Goal: Check status: Check status

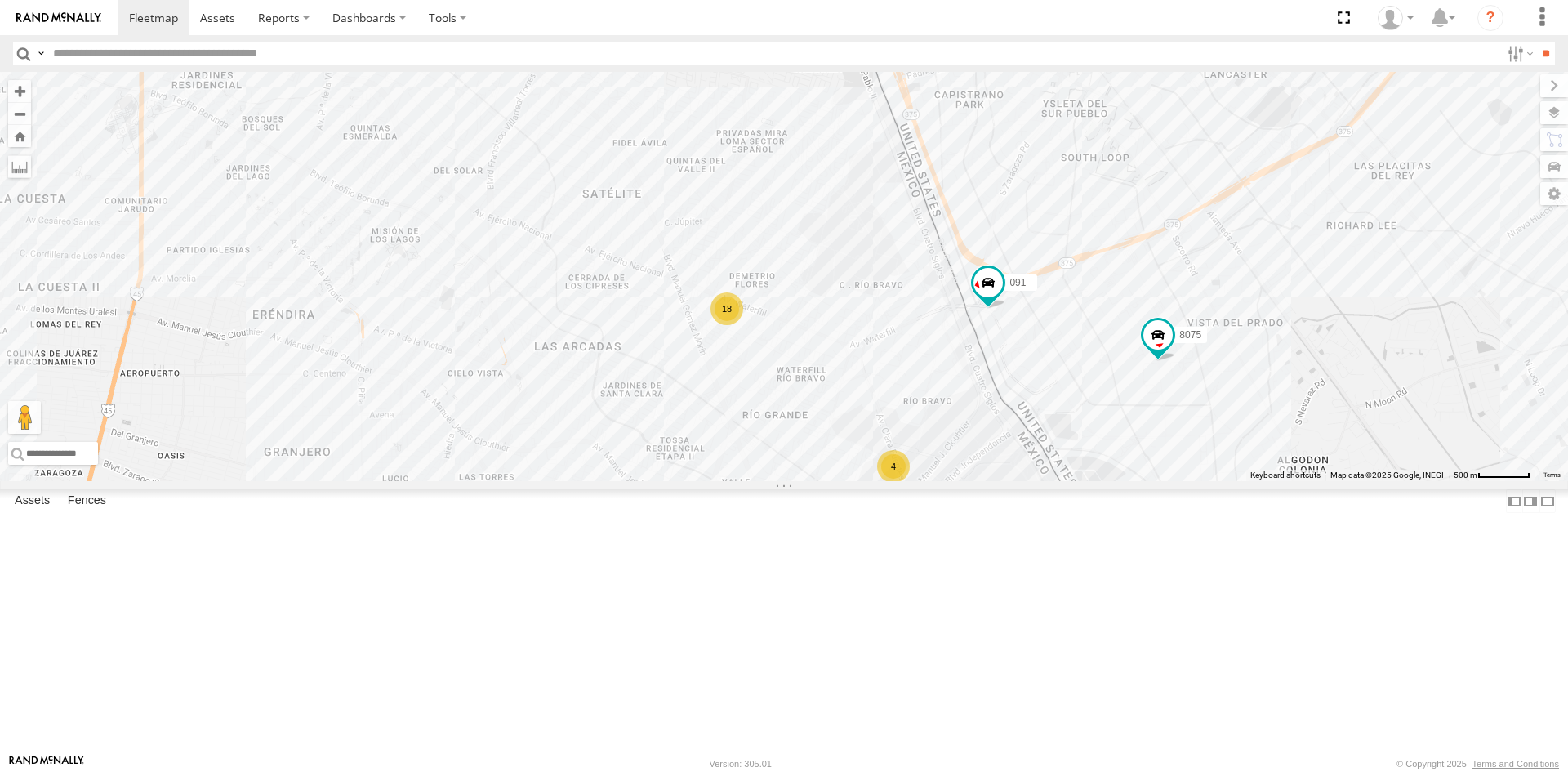
drag, startPoint x: 1021, startPoint y: 484, endPoint x: 1008, endPoint y: 408, distance: 77.1
click at [1010, 416] on div "4093 5723 410 8689 689 6794 091 8075 682 0054 18 4" at bounding box center [784, 277] width 1568 height 409
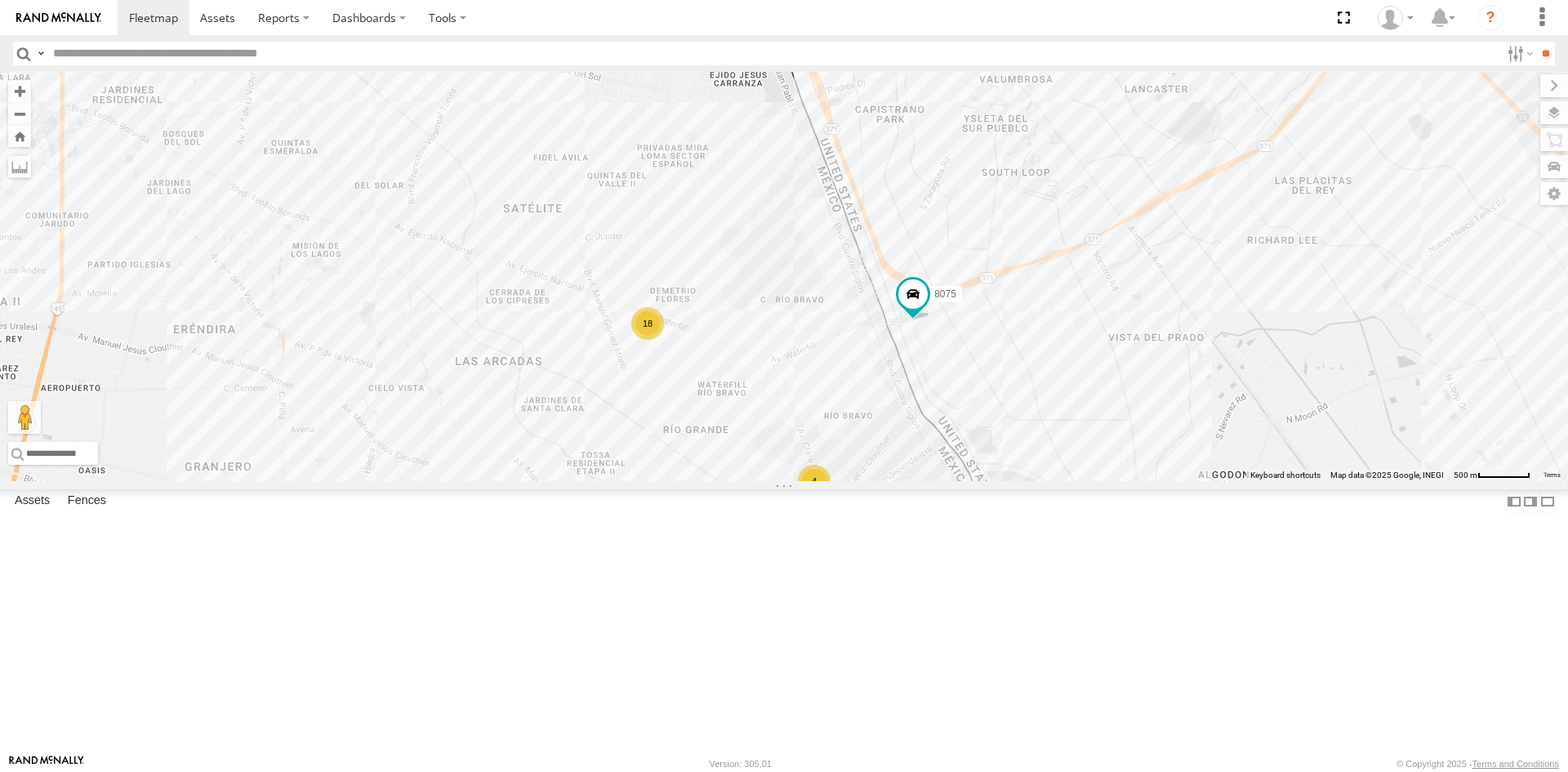
click at [913, 406] on div "091 8075 18 4" at bounding box center [784, 277] width 1568 height 409
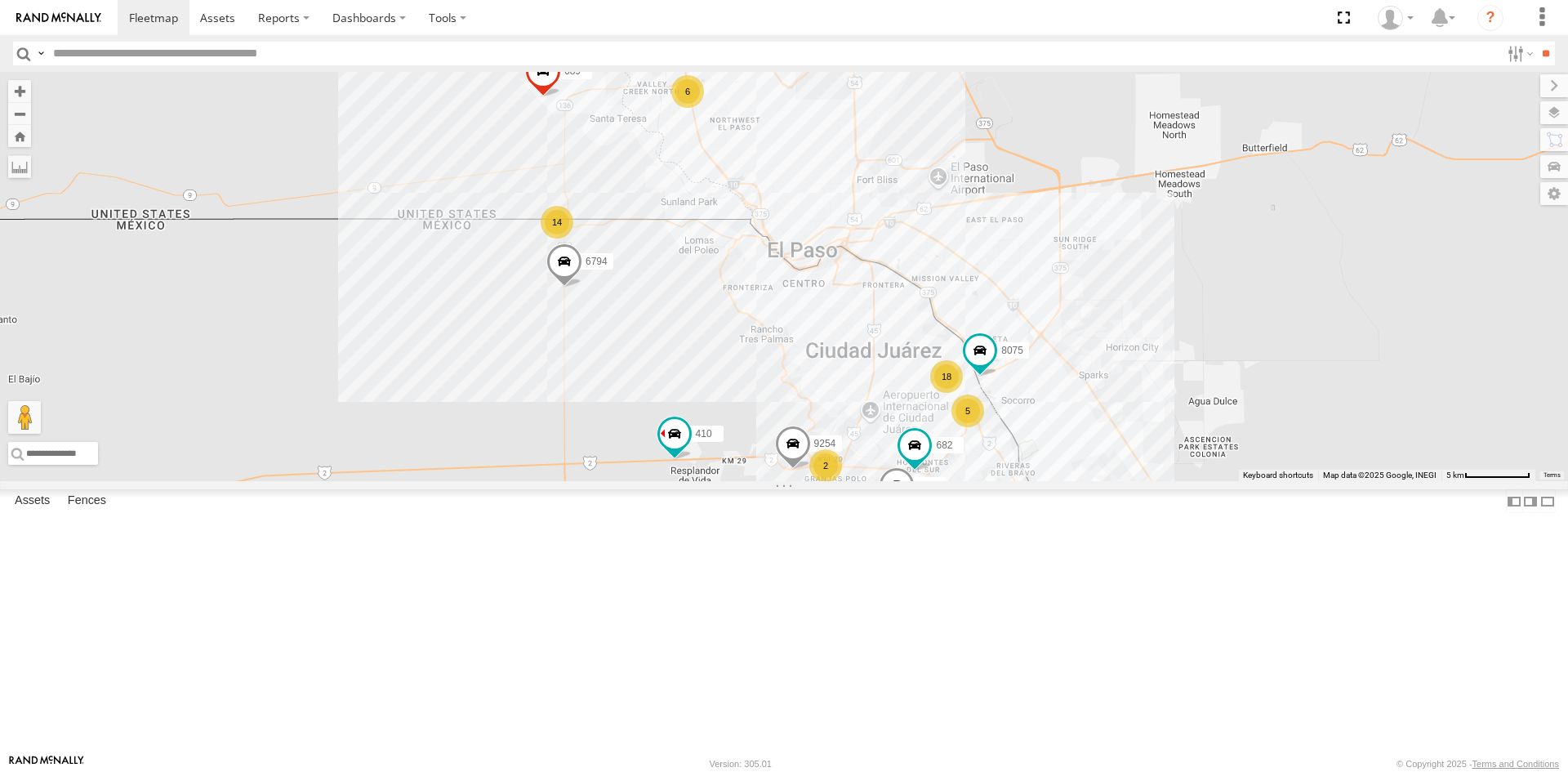
click at [988, 481] on div "8075 682 4093 9254 410 6794 14 18 6 5 2 689" at bounding box center [784, 277] width 1568 height 409
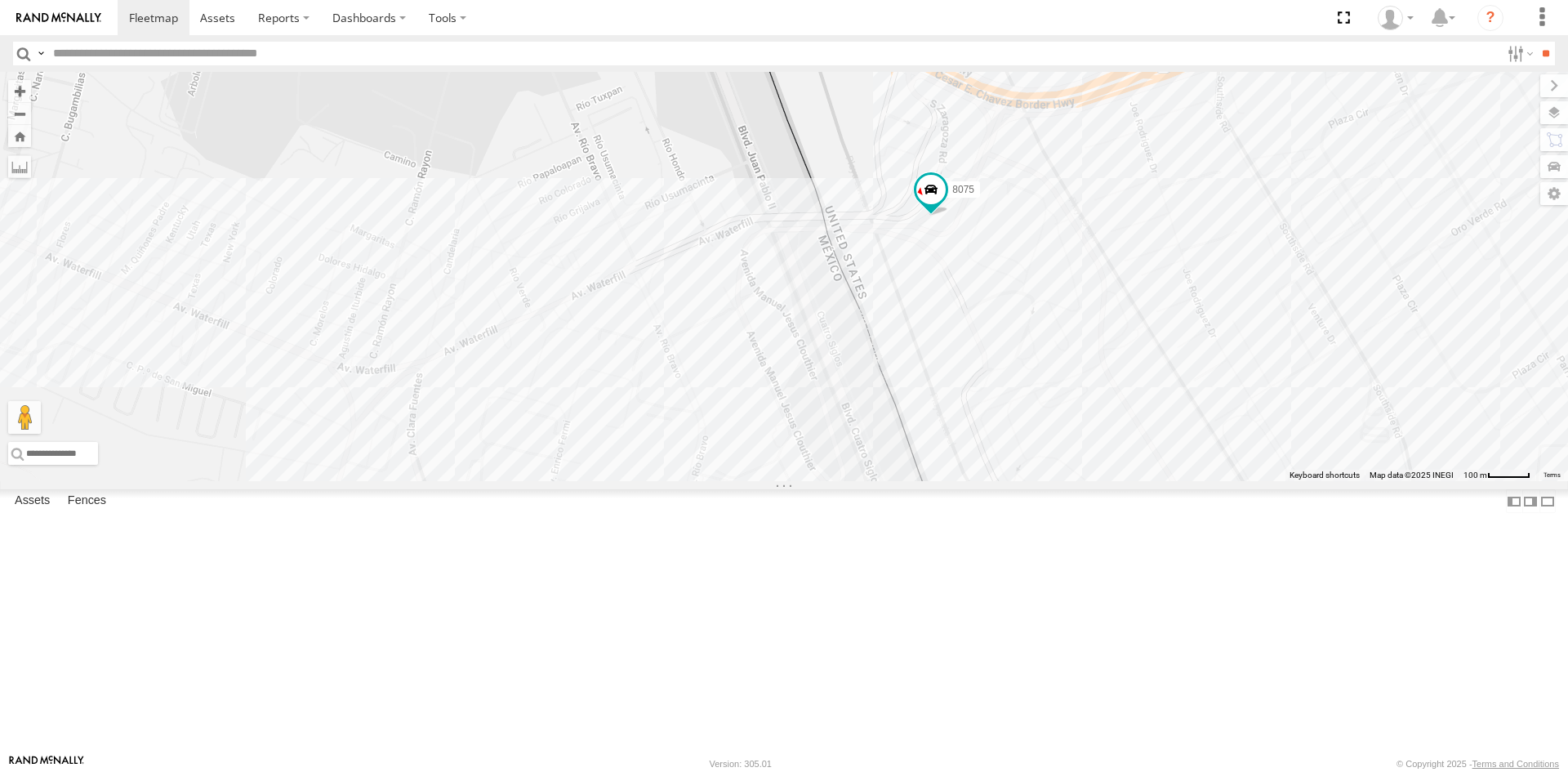
drag, startPoint x: 955, startPoint y: 474, endPoint x: 1013, endPoint y: 442, distance: 66.2
click at [1013, 442] on div "8075" at bounding box center [784, 277] width 1568 height 409
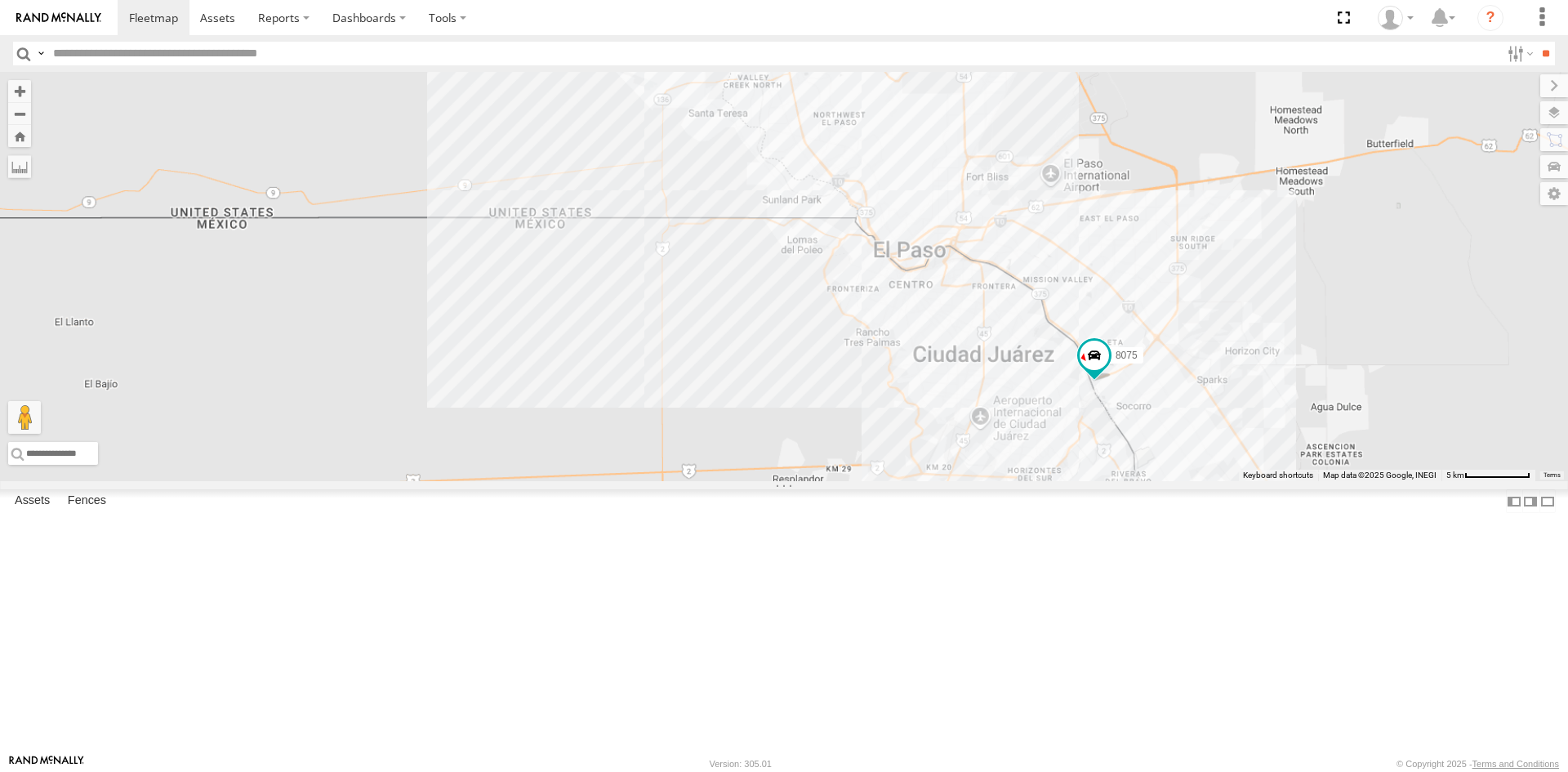
drag, startPoint x: 784, startPoint y: 552, endPoint x: 933, endPoint y: 545, distance: 149.2
click at [933, 481] on div "8075" at bounding box center [784, 277] width 1568 height 409
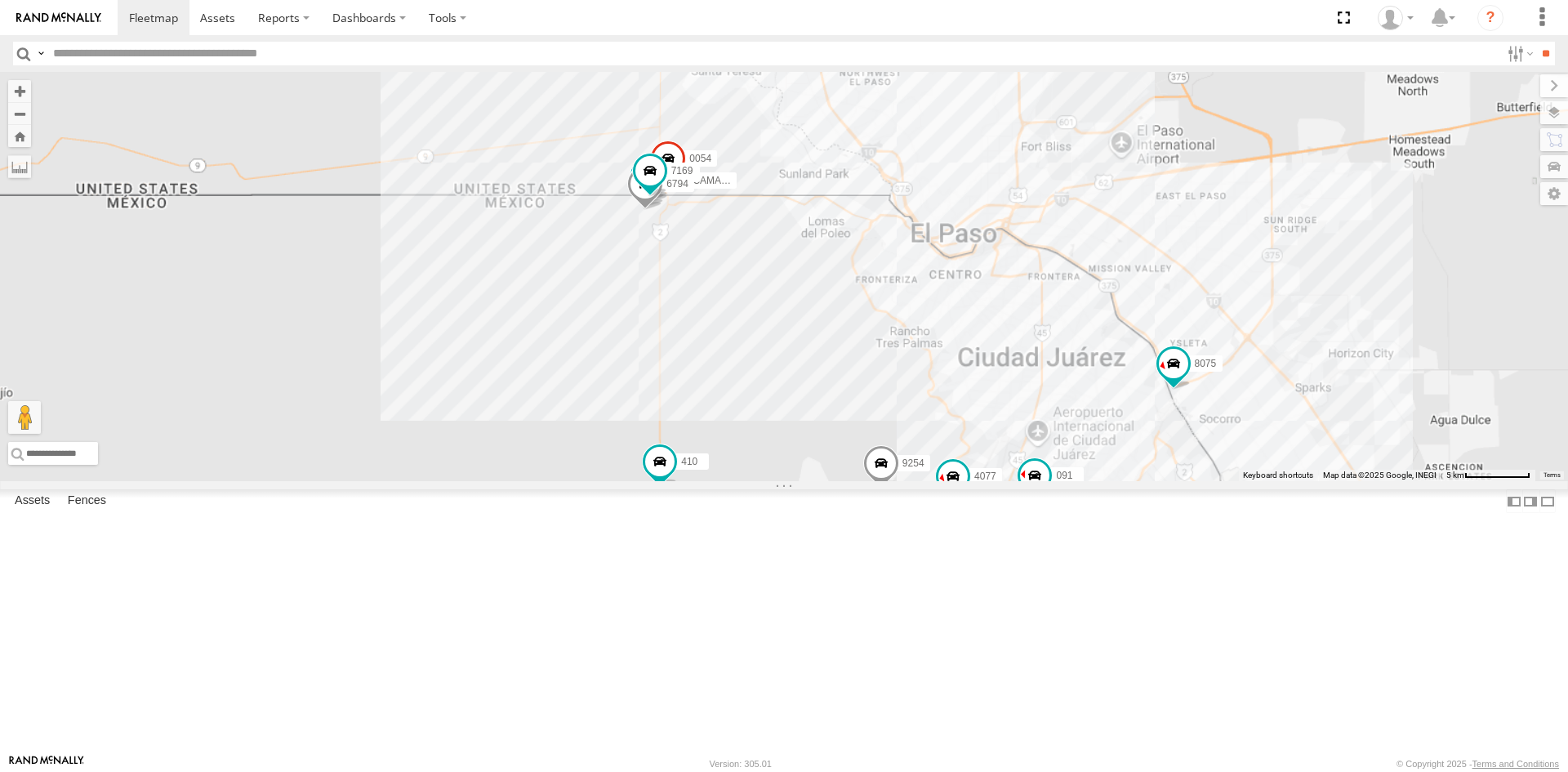
drag, startPoint x: 935, startPoint y: 440, endPoint x: 830, endPoint y: 339, distance: 145.7
click at [830, 339] on div "091 4093 9254 410 689 4077 8075 0054 8739 8025 5810 CAMARA 5723 6794 7169" at bounding box center [784, 277] width 1568 height 409
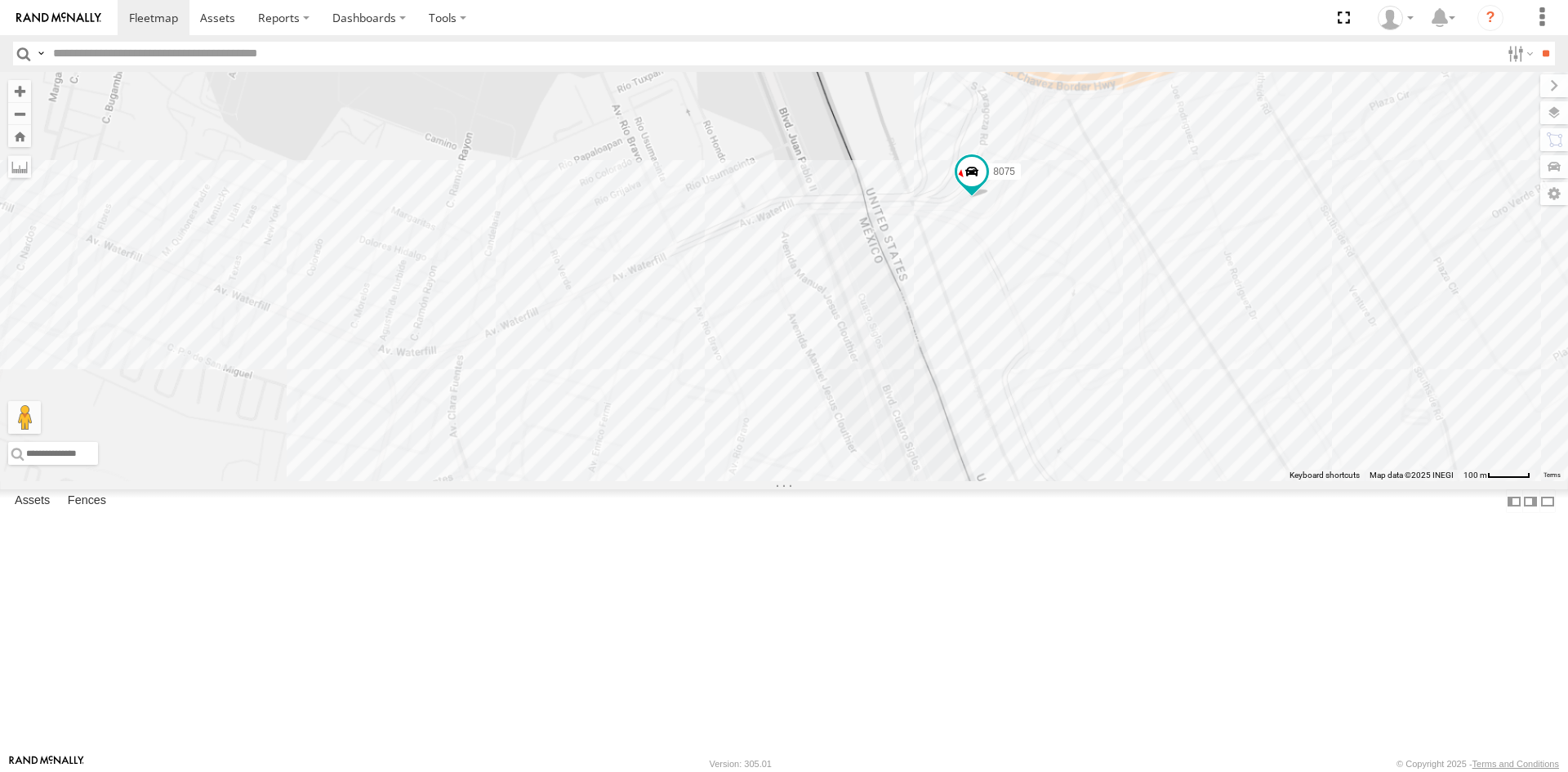
drag, startPoint x: 1059, startPoint y: 440, endPoint x: 1074, endPoint y: 332, distance: 109.0
click at [1082, 329] on div "091 4093 9254 410 689 4077 8075" at bounding box center [784, 277] width 1568 height 409
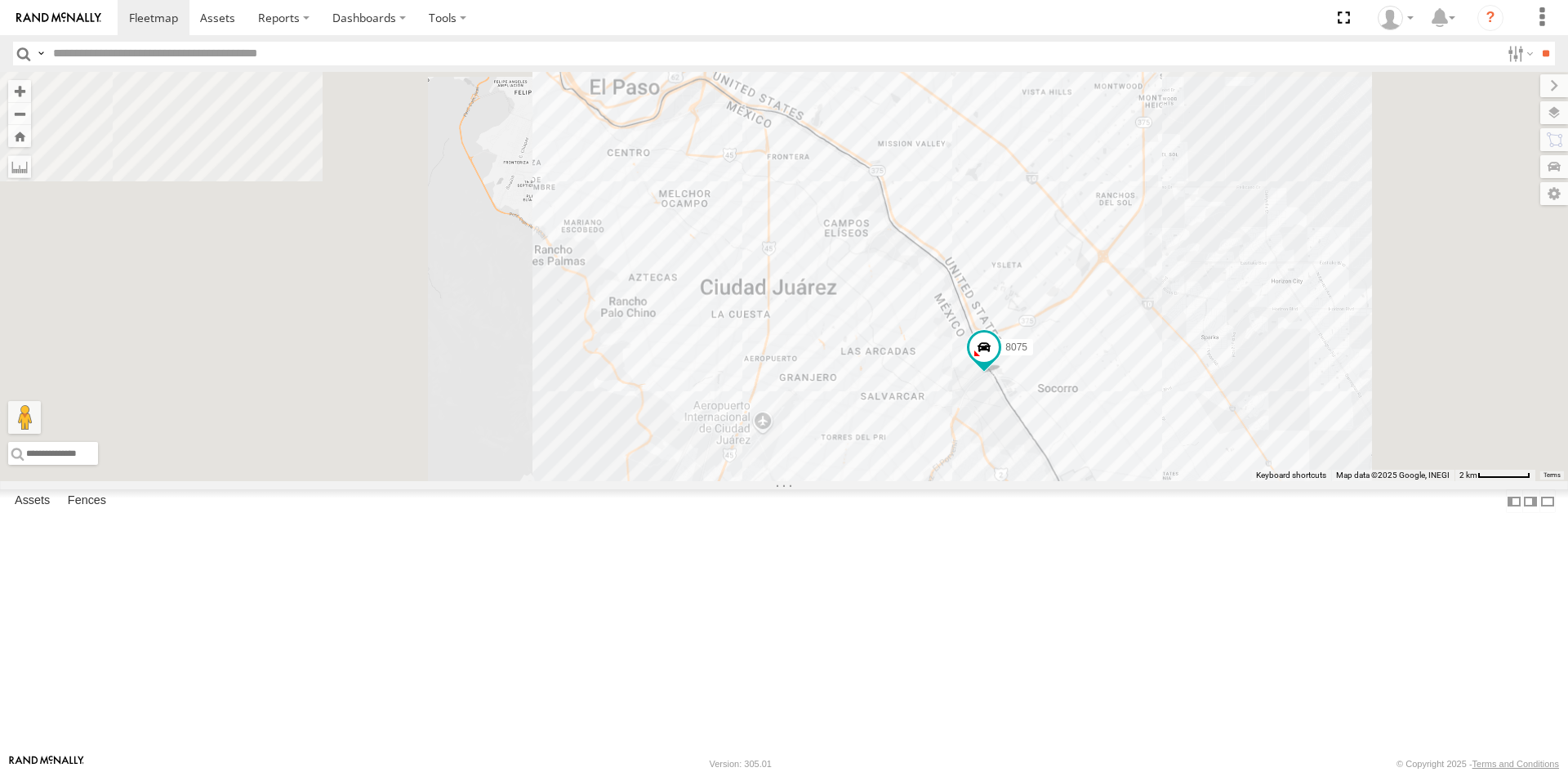
drag, startPoint x: 1042, startPoint y: 520, endPoint x: 1128, endPoint y: 486, distance: 92.5
click at [1128, 481] on div "8075" at bounding box center [784, 277] width 1568 height 409
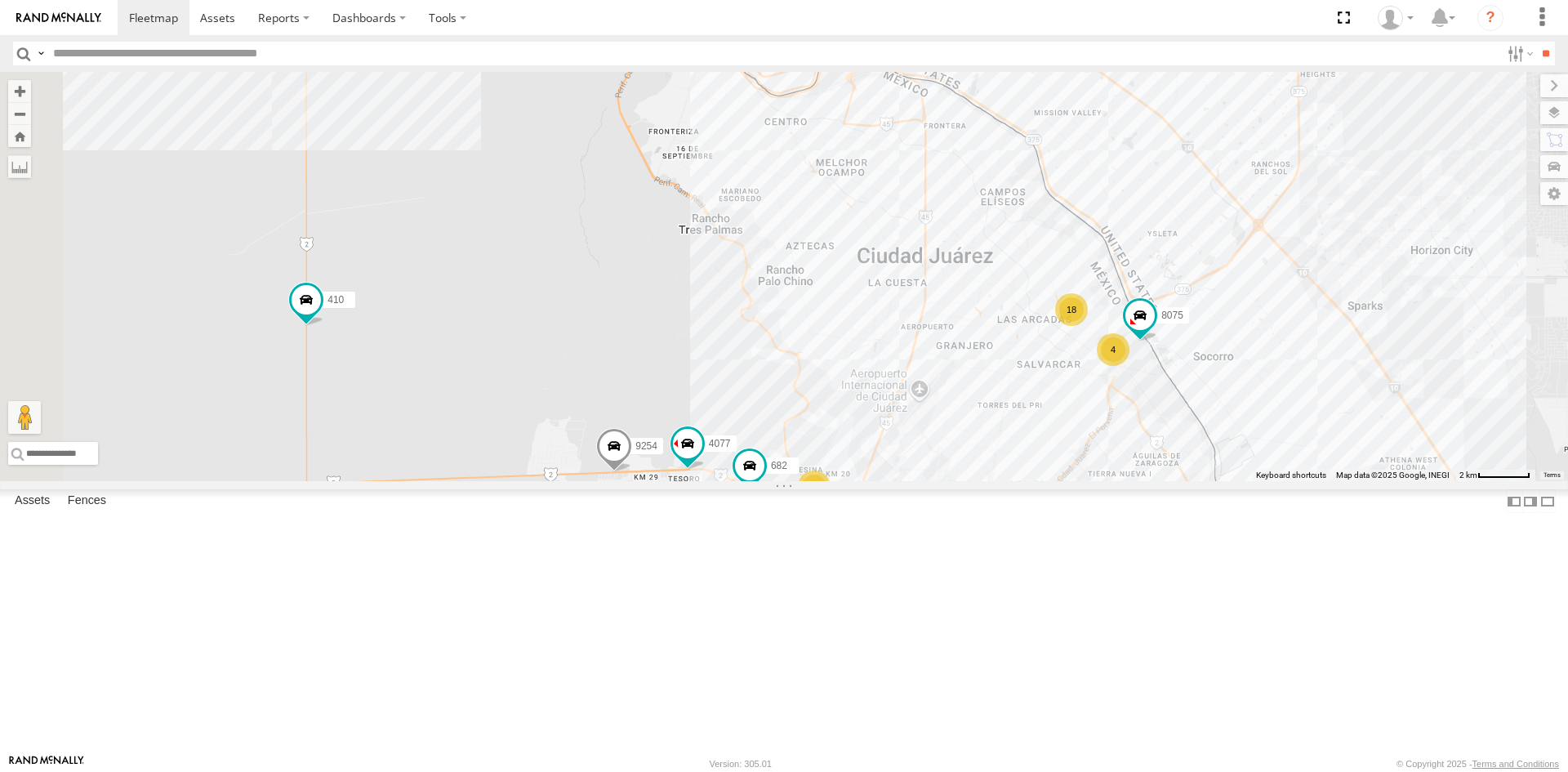
drag, startPoint x: 936, startPoint y: 517, endPoint x: 1036, endPoint y: 493, distance: 102.8
click at [1035, 481] on div "8075 14 18 2 4 682 4093 9254 410 0054 4077" at bounding box center [784, 277] width 1568 height 409
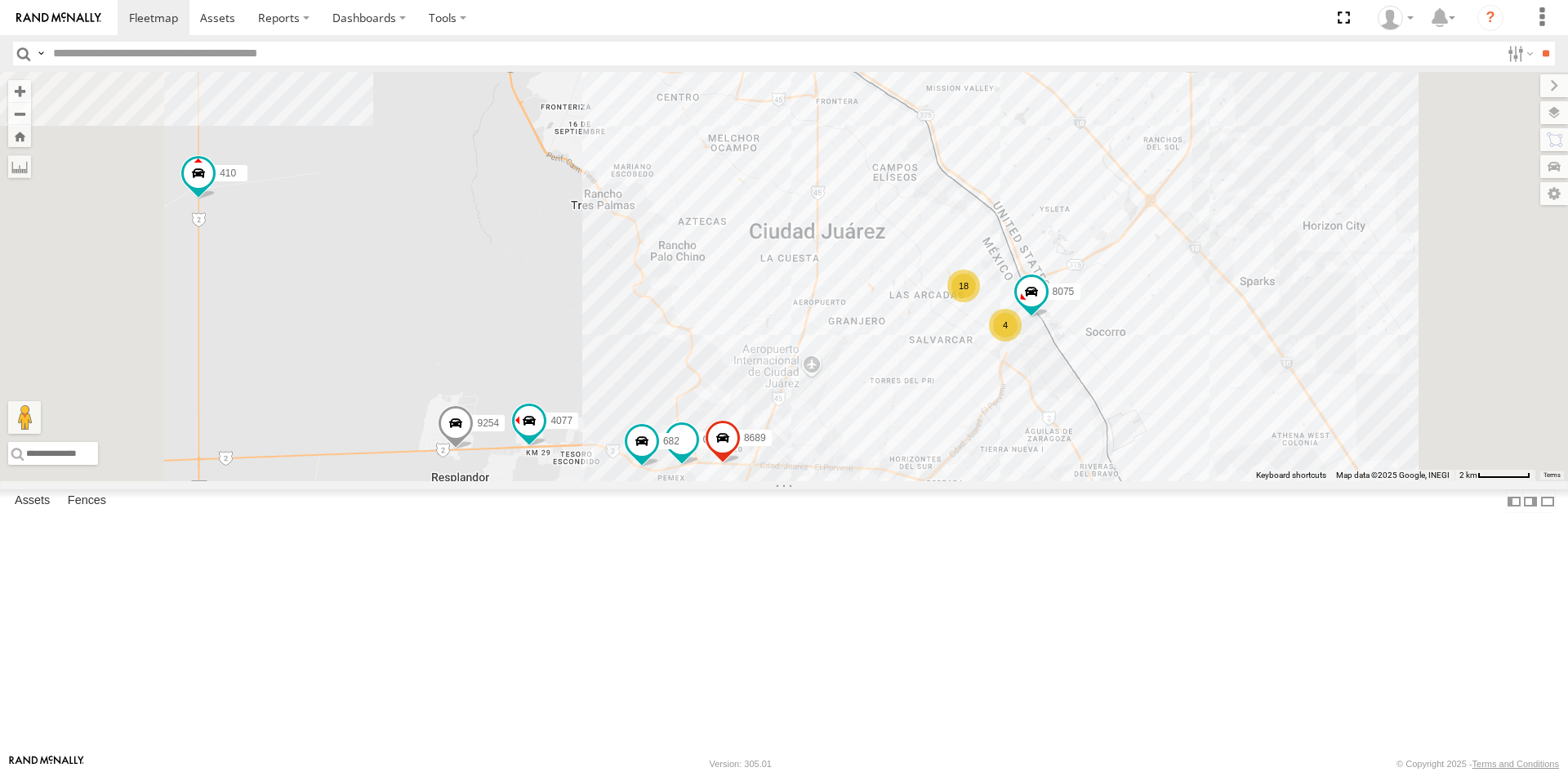
click at [1213, 481] on div "4093 9254 410 689 4077 18 091 8075 4 682 12 8689 0054" at bounding box center [784, 277] width 1568 height 409
click at [398, 519] on div "Assets Fences" at bounding box center [784, 504] width 1568 height 30
click at [1540, 513] on label at bounding box center [1548, 501] width 17 height 24
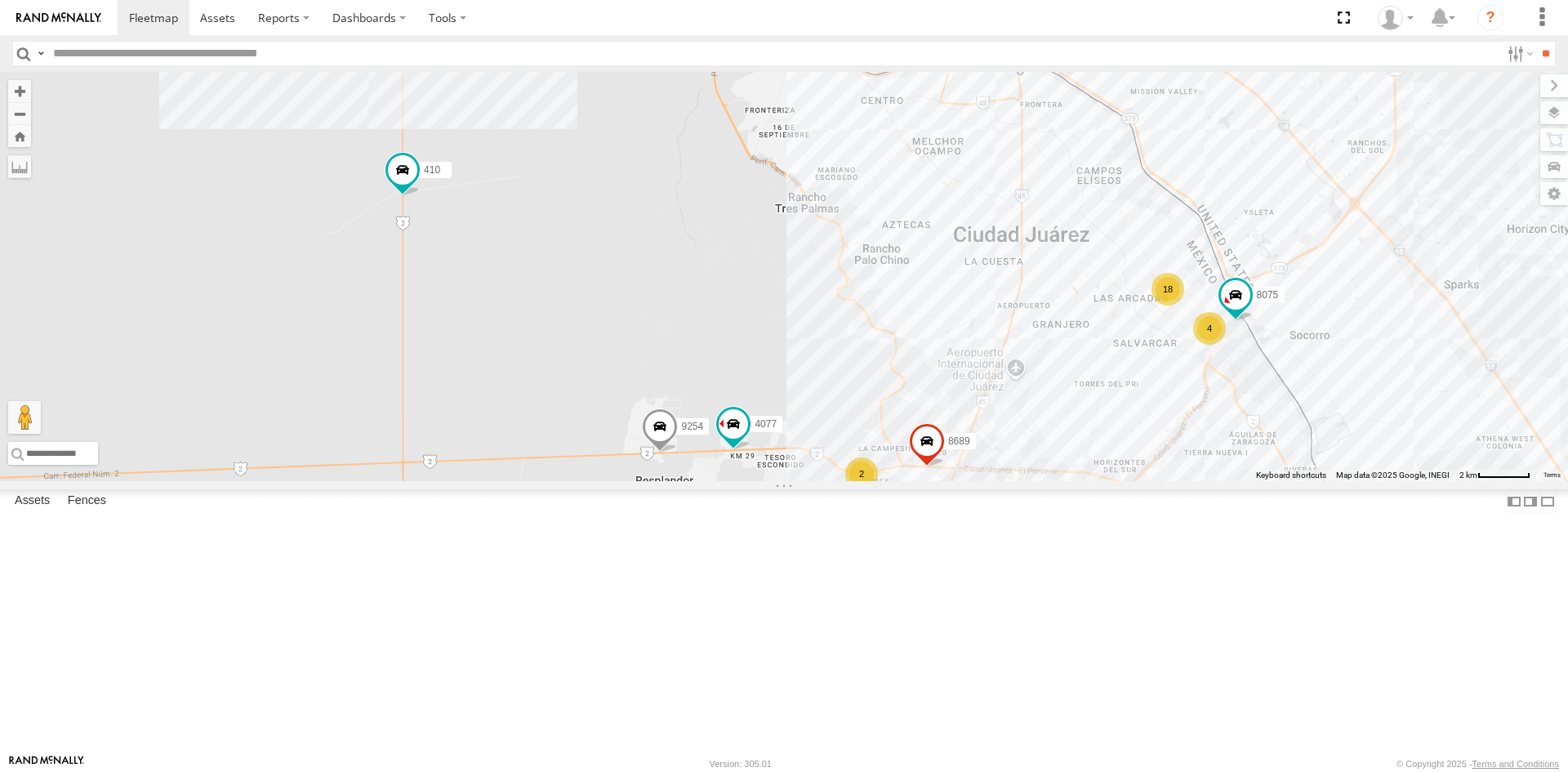
drag, startPoint x: 833, startPoint y: 558, endPoint x: 1047, endPoint y: 563, distance: 214.1
click at [1047, 481] on div "8075 4093 9254 410 8689 0054 4077 14 18 2 4" at bounding box center [784, 277] width 1568 height 409
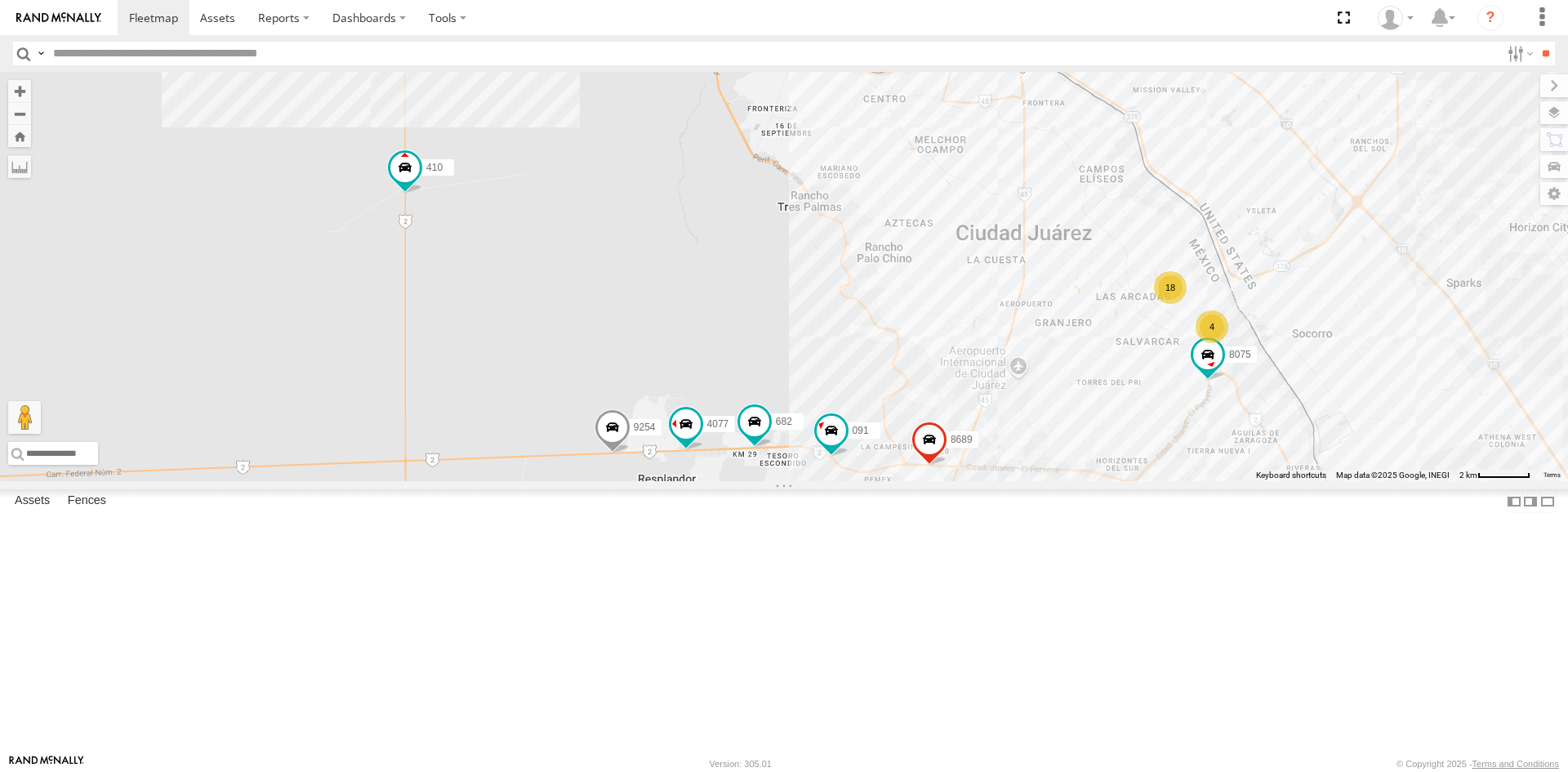
click at [981, 481] on div "8075 4093 9254 410 8689 0054 4077 14 18 091 4 682" at bounding box center [784, 277] width 1568 height 409
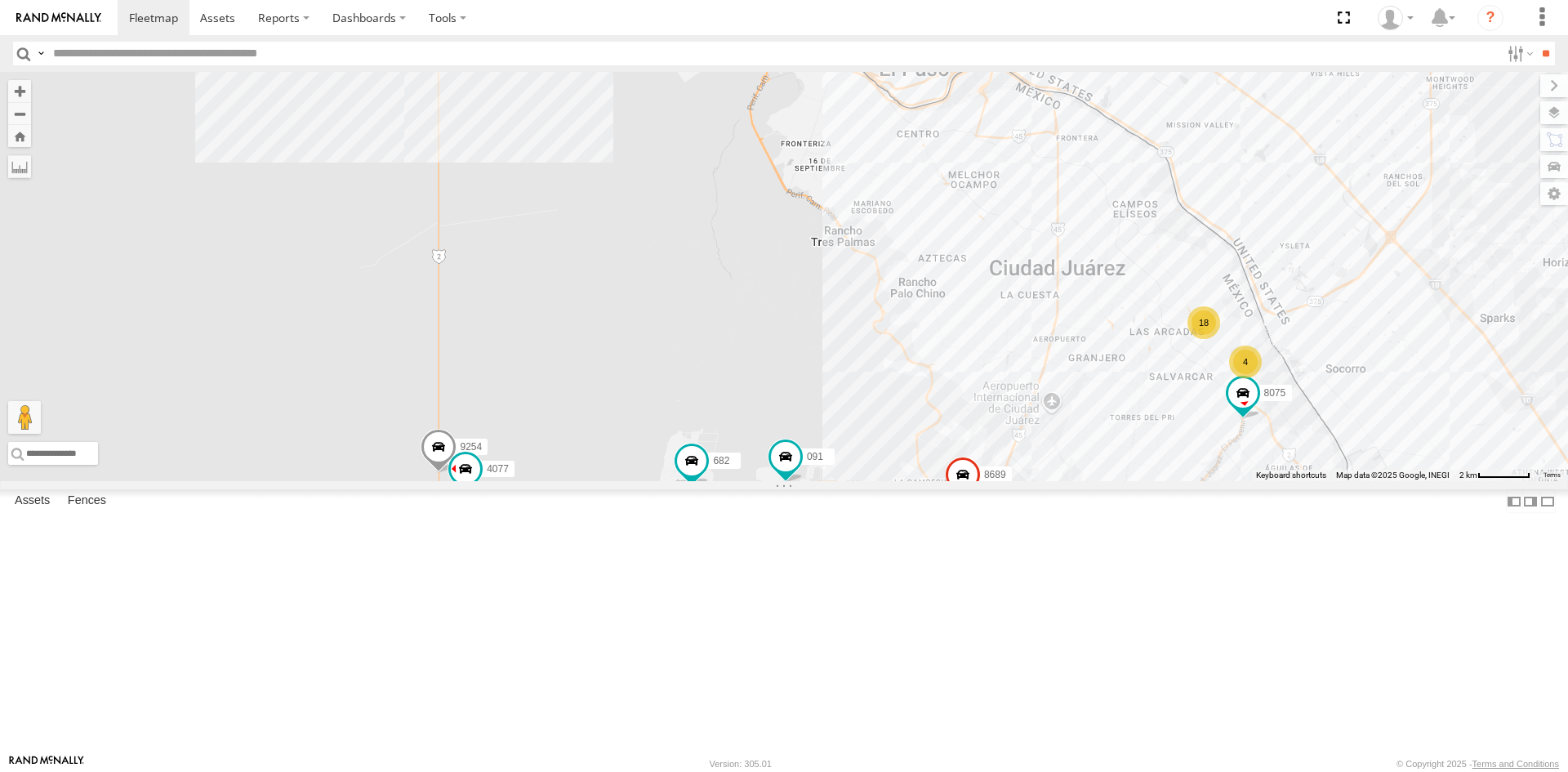
drag, startPoint x: 1009, startPoint y: 535, endPoint x: 1050, endPoint y: 574, distance: 56.6
click at [1050, 481] on div "091 8075 682 4093 9254 8689 0054 4077 15 18 4" at bounding box center [784, 277] width 1568 height 409
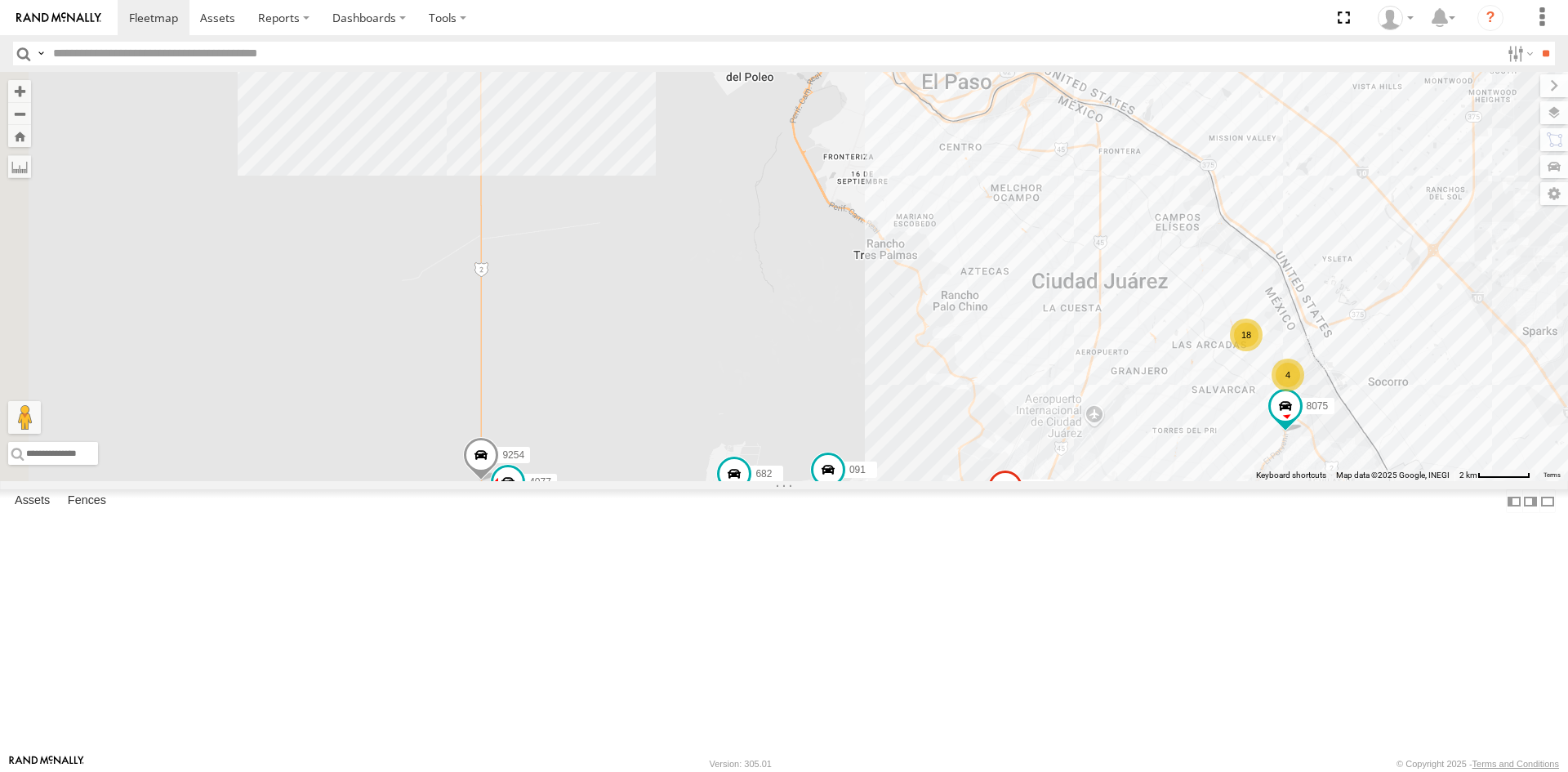
click at [1093, 481] on div "091 8075 682 4093 9254 8689 0054 4077 15 18 4" at bounding box center [784, 277] width 1568 height 409
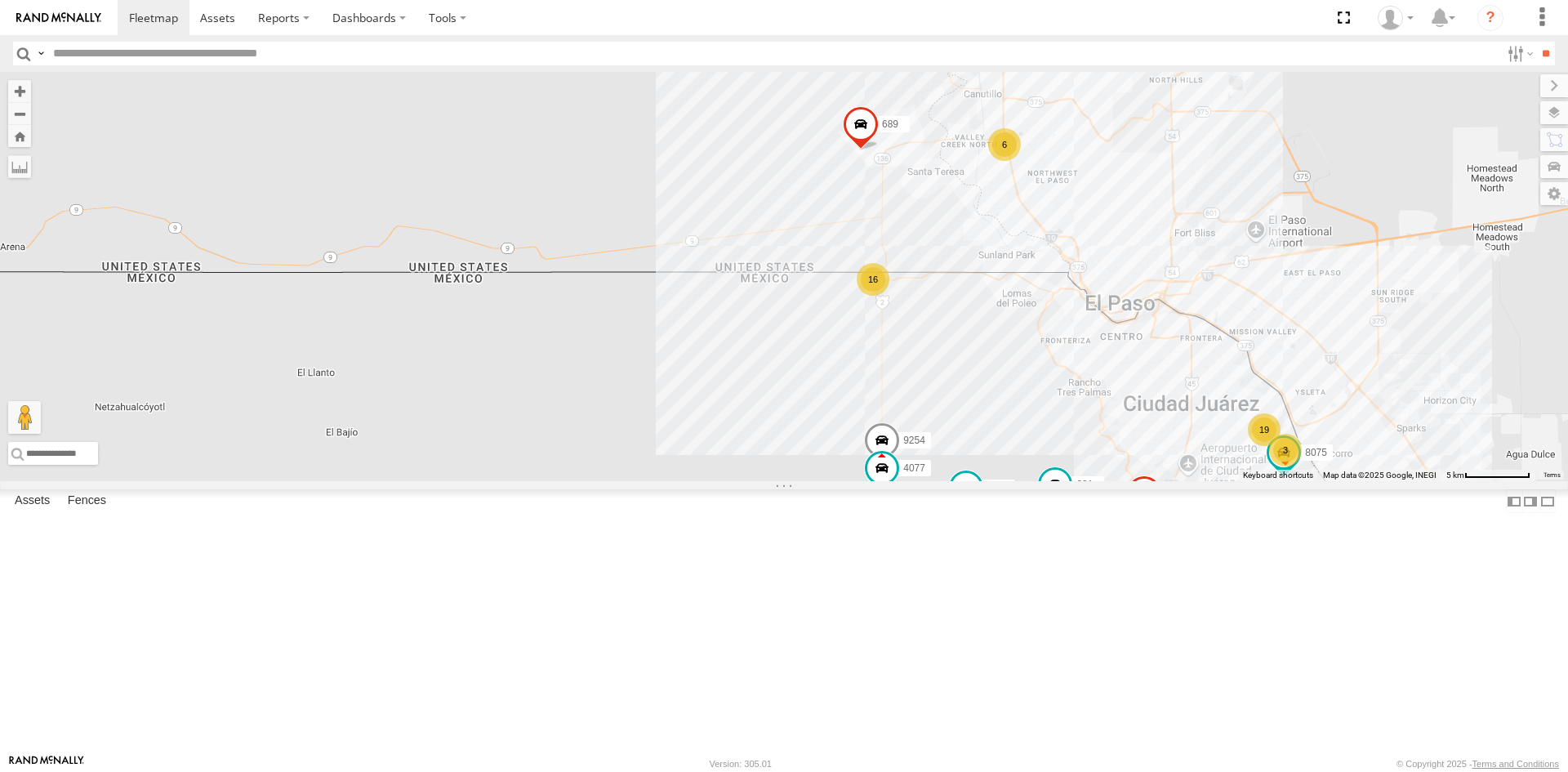
click at [1132, 481] on div "16 19 6 091 8075 682 4093 3 9254 8689 689 4077" at bounding box center [784, 277] width 1568 height 409
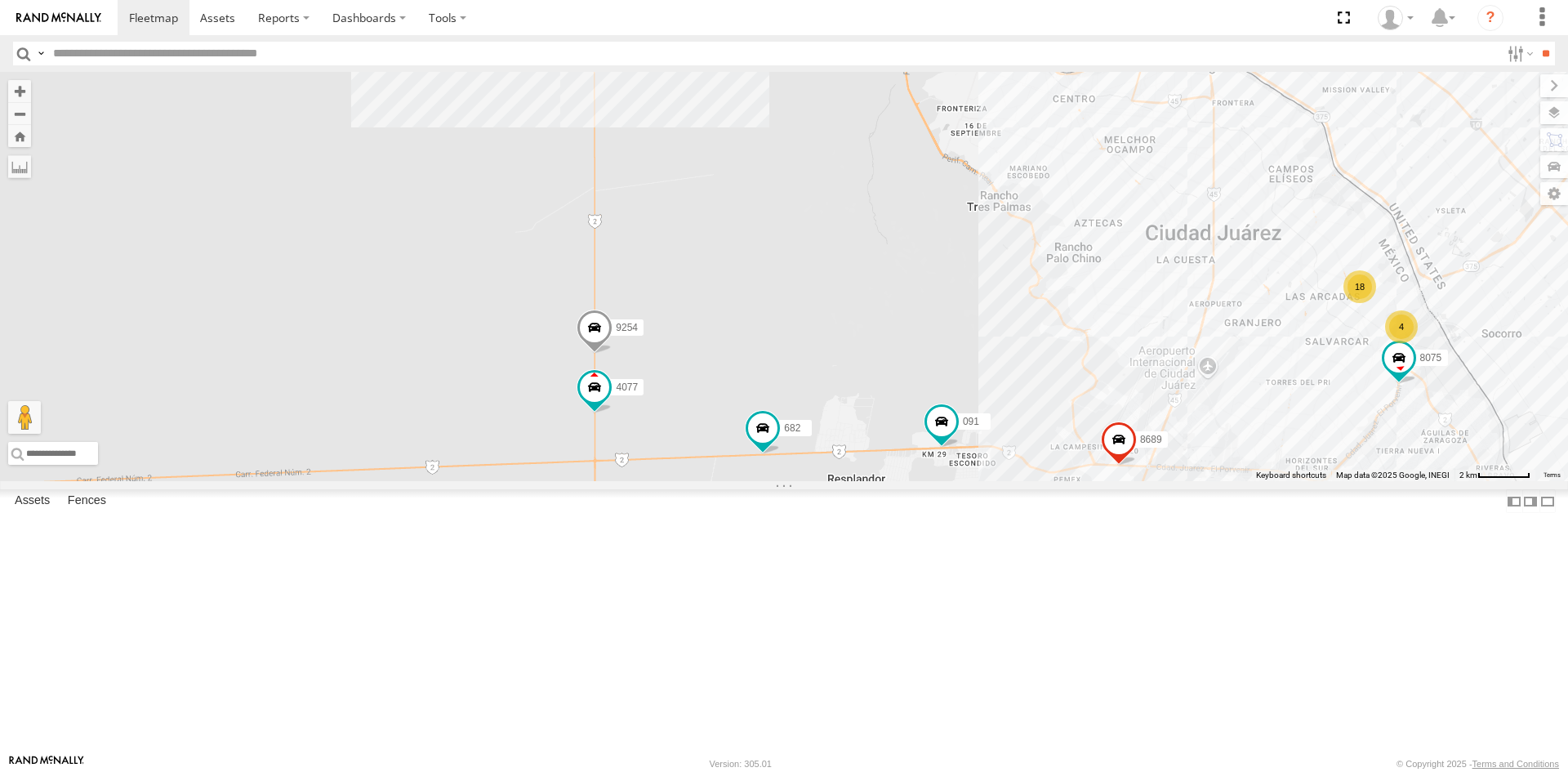
drag, startPoint x: 1147, startPoint y: 552, endPoint x: 1111, endPoint y: 379, distance: 176.7
click at [1111, 379] on div "091 8075 682 4093 9254 8689 689 4077 14 18 4 5723 0054" at bounding box center [784, 277] width 1568 height 409
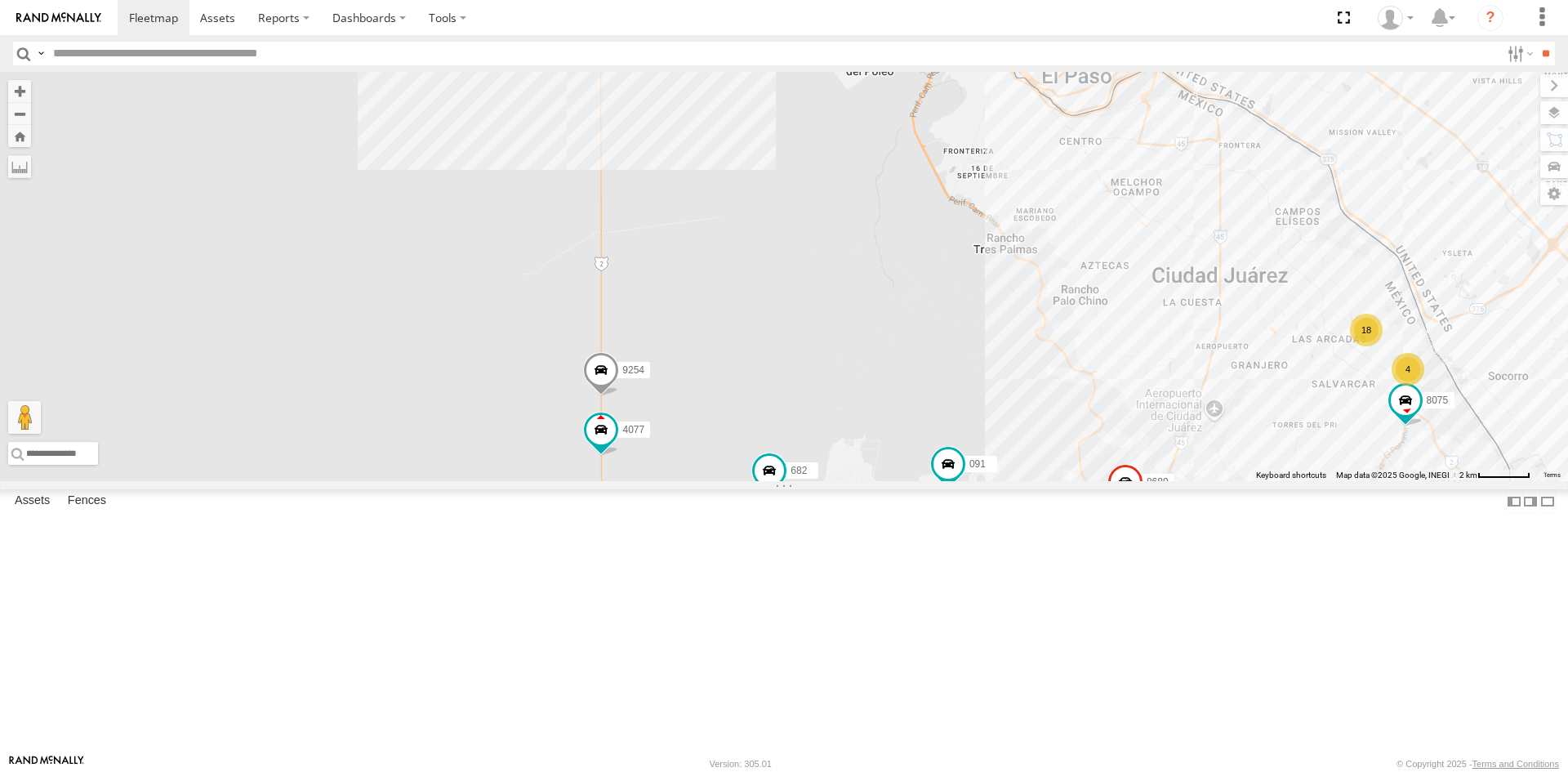
drag, startPoint x: 1119, startPoint y: 397, endPoint x: 1131, endPoint y: 434, distance: 38.9
click at [1131, 434] on div "091 8075 682 4093 9254 8689 689 4077 14 18 4 5723 0054" at bounding box center [784, 277] width 1568 height 409
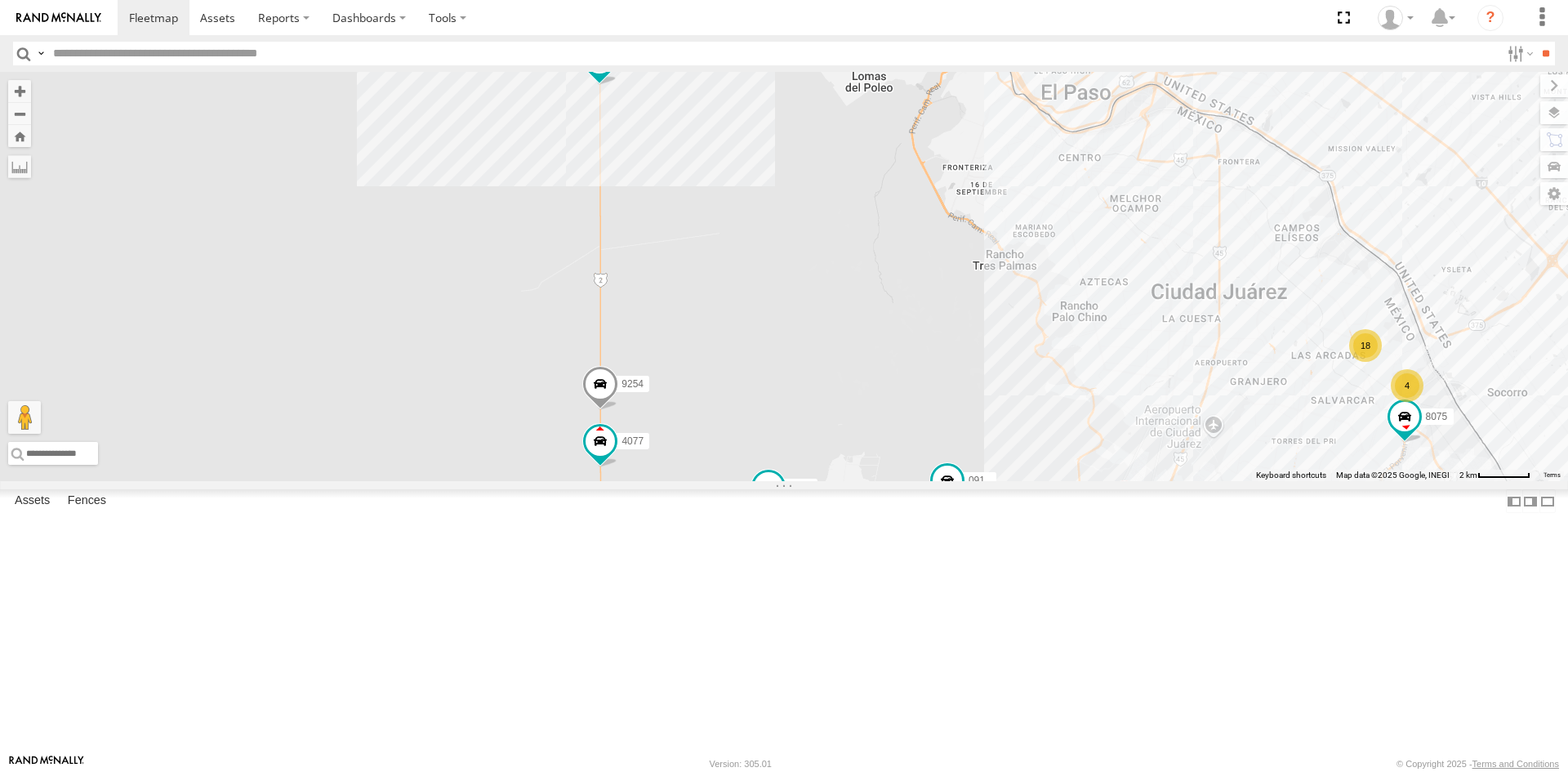
drag, startPoint x: 975, startPoint y: 429, endPoint x: 974, endPoint y: 446, distance: 17.0
click at [974, 446] on div "091 8075 682 4093 9254 8689 689 4077 14 18 4 5723 0054" at bounding box center [784, 277] width 1568 height 409
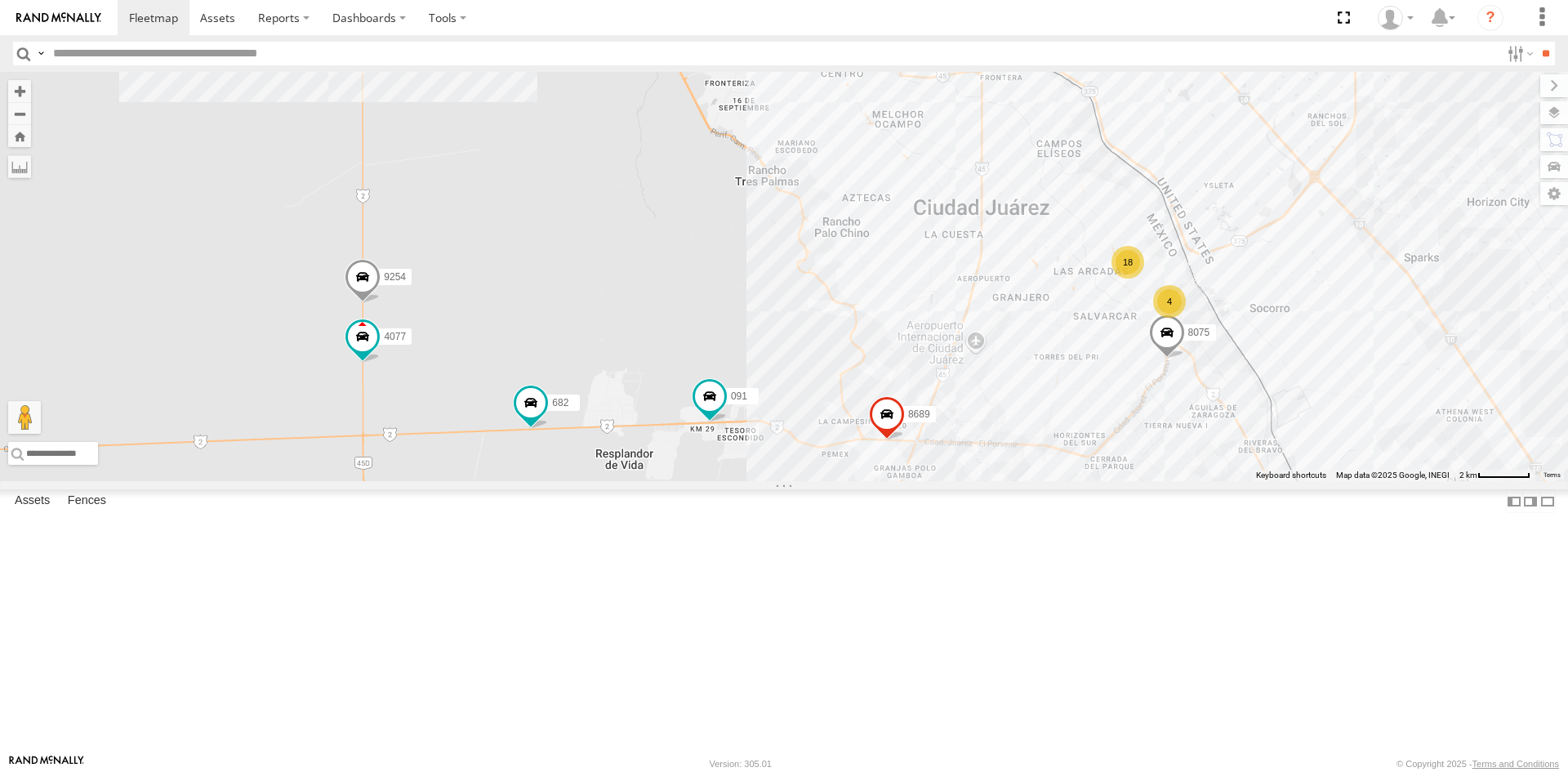
drag, startPoint x: 843, startPoint y: 507, endPoint x: 904, endPoint y: 564, distance: 83.5
click at [904, 481] on div "091 8075 682 4093 5723 9254 8689 689 4077 14 18 4" at bounding box center [784, 277] width 1568 height 409
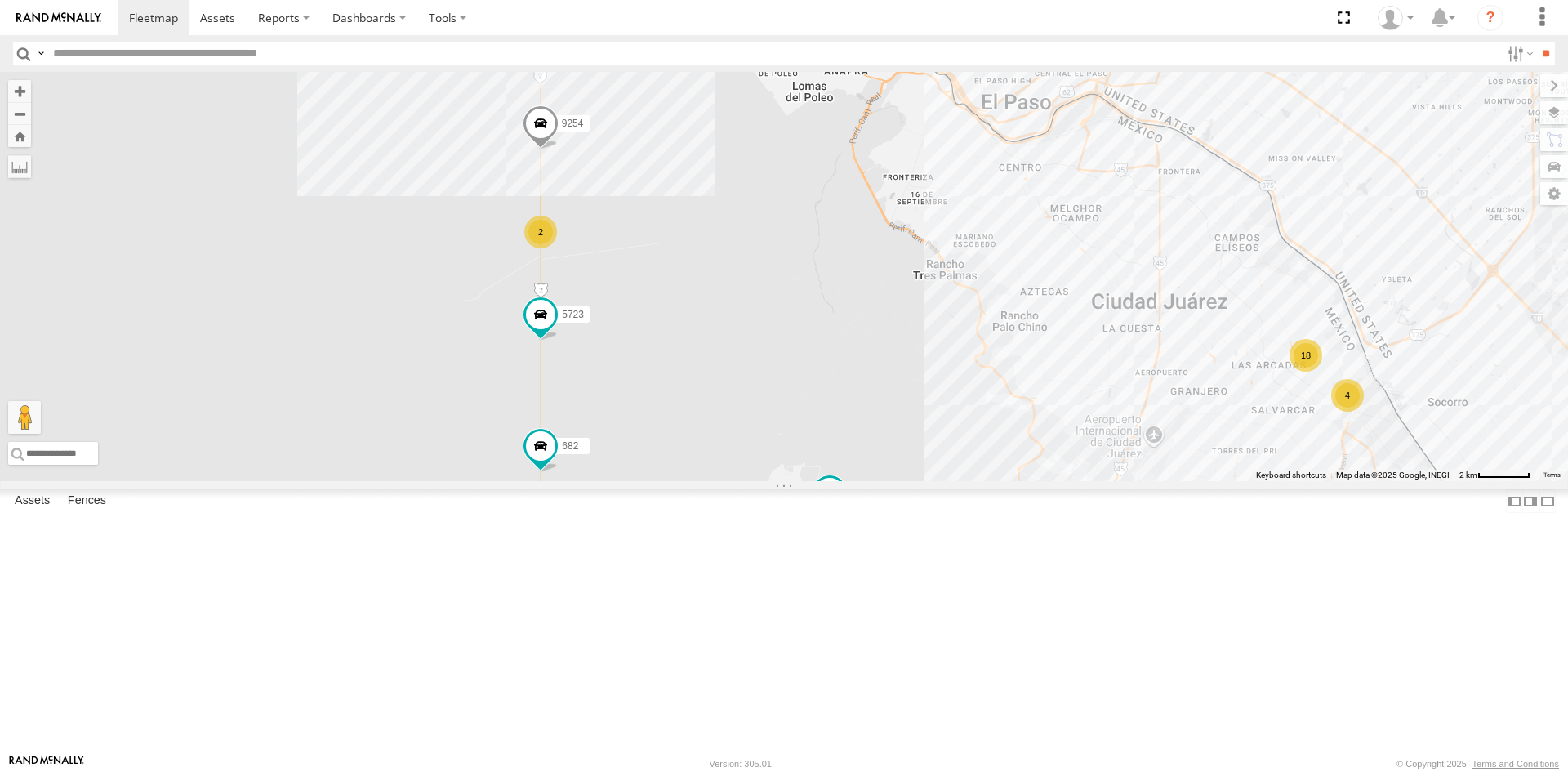
drag, startPoint x: 937, startPoint y: 563, endPoint x: 1020, endPoint y: 563, distance: 83.0
click at [1019, 481] on div "091 8075 682 5723 8689 0054 13 18 4 9254 2" at bounding box center [784, 277] width 1568 height 409
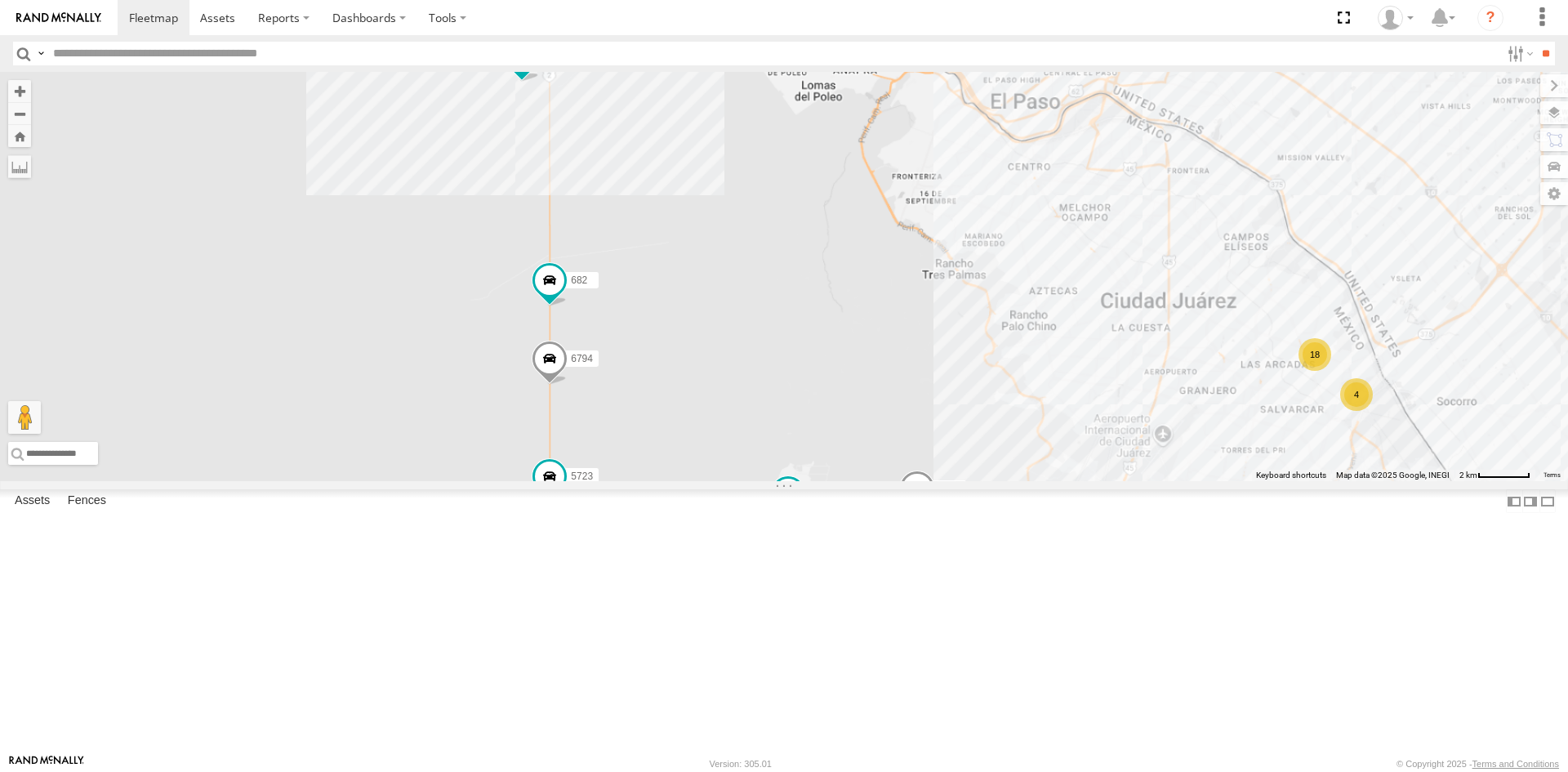
drag, startPoint x: 930, startPoint y: 574, endPoint x: 955, endPoint y: 584, distance: 26.9
click at [955, 481] on div "091 8075 682 4093 5723 8689 0054 6794 4077 14 18 4" at bounding box center [784, 277] width 1568 height 409
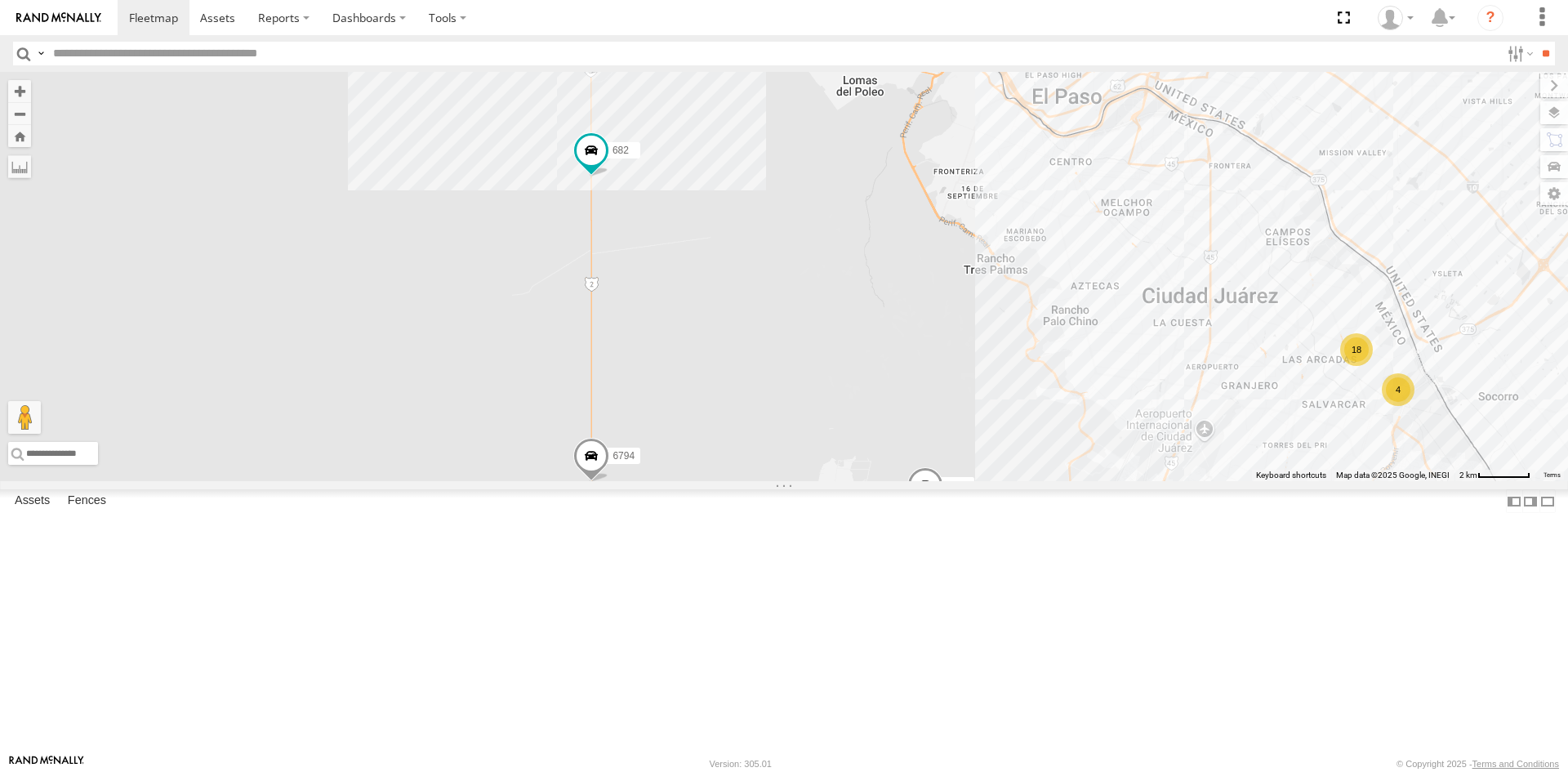
drag, startPoint x: 1118, startPoint y: 591, endPoint x: 1131, endPoint y: 578, distance: 18.4
click at [1131, 481] on div "8075 682 4093 8689 0054 6794 14 18 2 4 410" at bounding box center [784, 277] width 1568 height 409
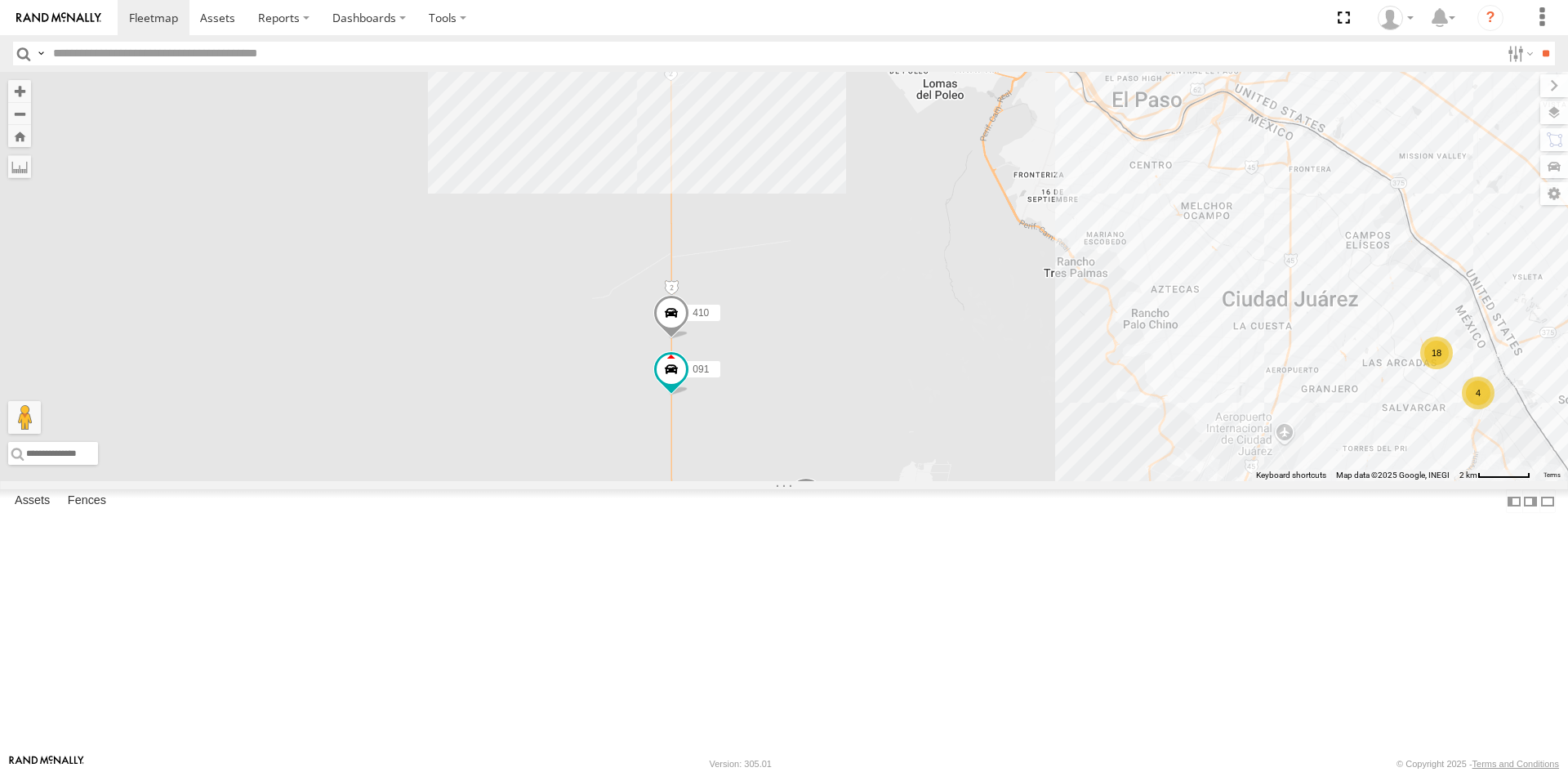
drag, startPoint x: 959, startPoint y: 573, endPoint x: 1032, endPoint y: 538, distance: 81.0
click at [1032, 481] on div "4093 410 8689 0054 15 18 091 2 4 6794" at bounding box center [784, 277] width 1568 height 409
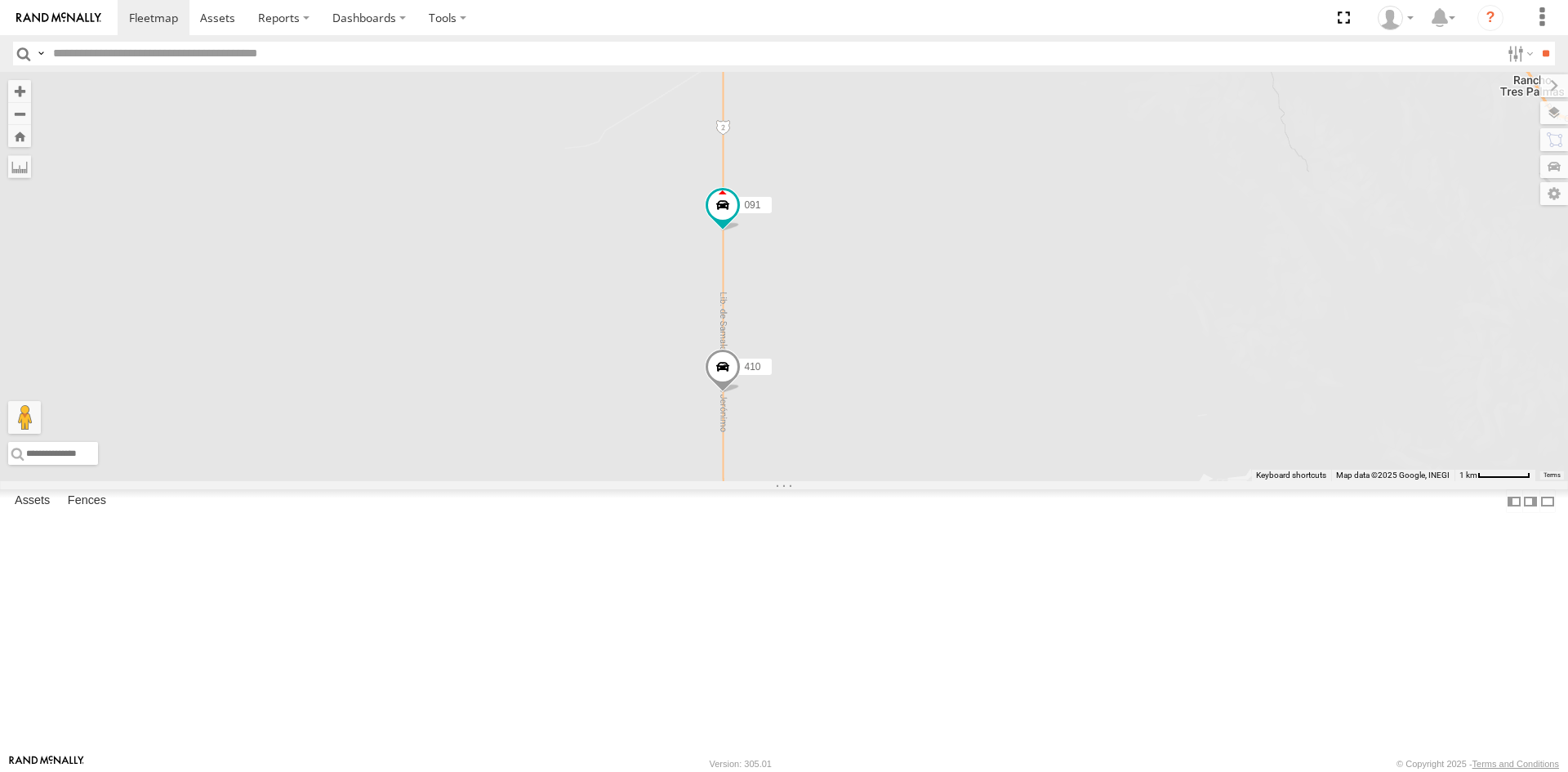
drag, startPoint x: 1047, startPoint y: 537, endPoint x: 957, endPoint y: 626, distance: 126.6
click at [957, 481] on div "091 4093 5723 410 8689 0054 8075 6794" at bounding box center [784, 277] width 1568 height 409
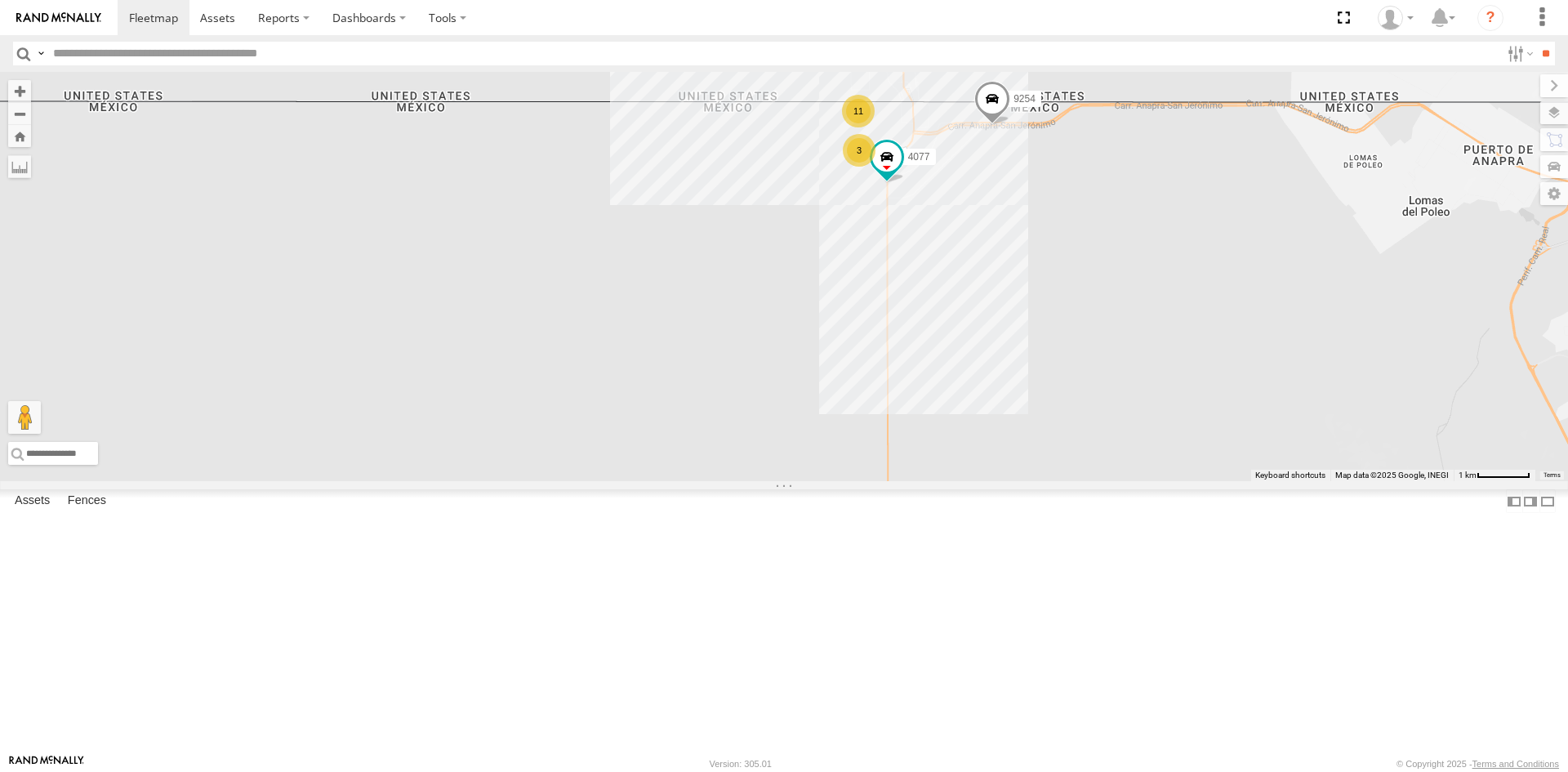
click at [1036, 766] on footer "[PERSON_NAME] [PERSON_NAME] Version: 305.01 © Copyright 2025 - Terms and Condit…" at bounding box center [784, 762] width 1568 height 18
click at [954, 309] on div "8075 5723 9254 410 8689 0054 6794 4077 11 3" at bounding box center [784, 277] width 1568 height 409
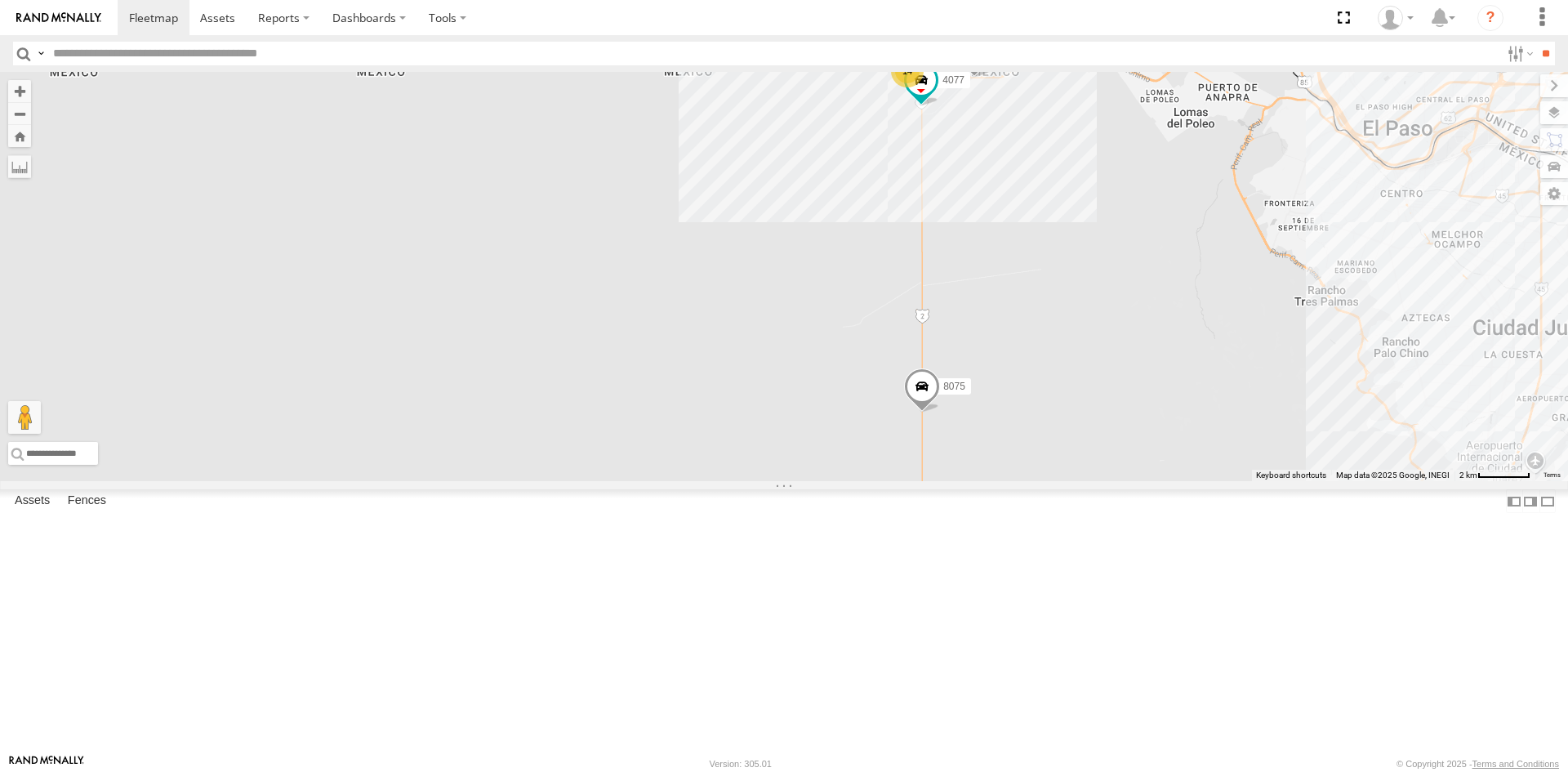
click at [0, 0] on label at bounding box center [0, 0] width 0 height 0
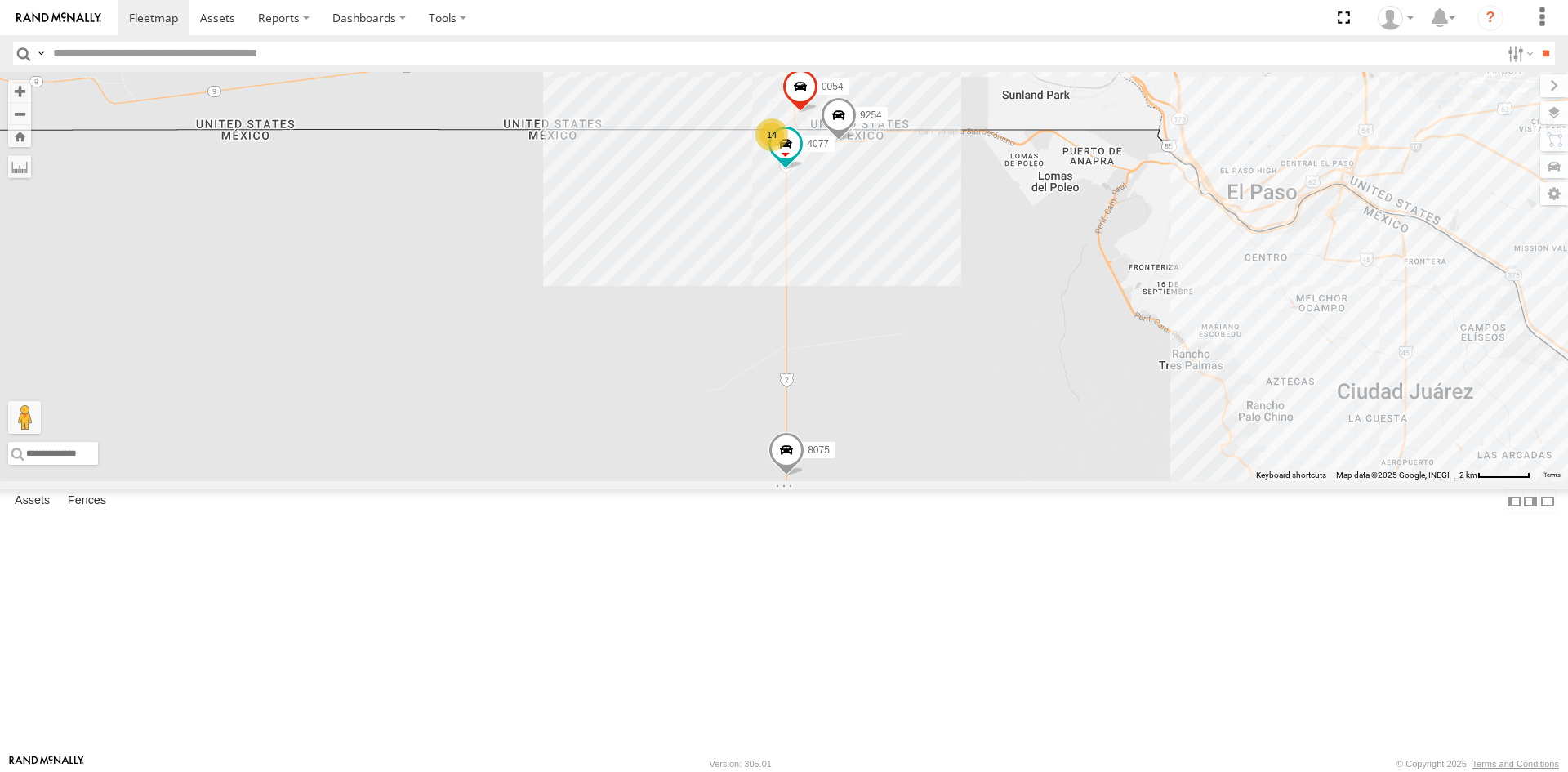
drag, startPoint x: 1114, startPoint y: 306, endPoint x: 978, endPoint y: 367, distance: 149.1
click at [978, 367] on div "8075 5723 9254 410 8689 0054 6794 4077 14" at bounding box center [784, 277] width 1568 height 409
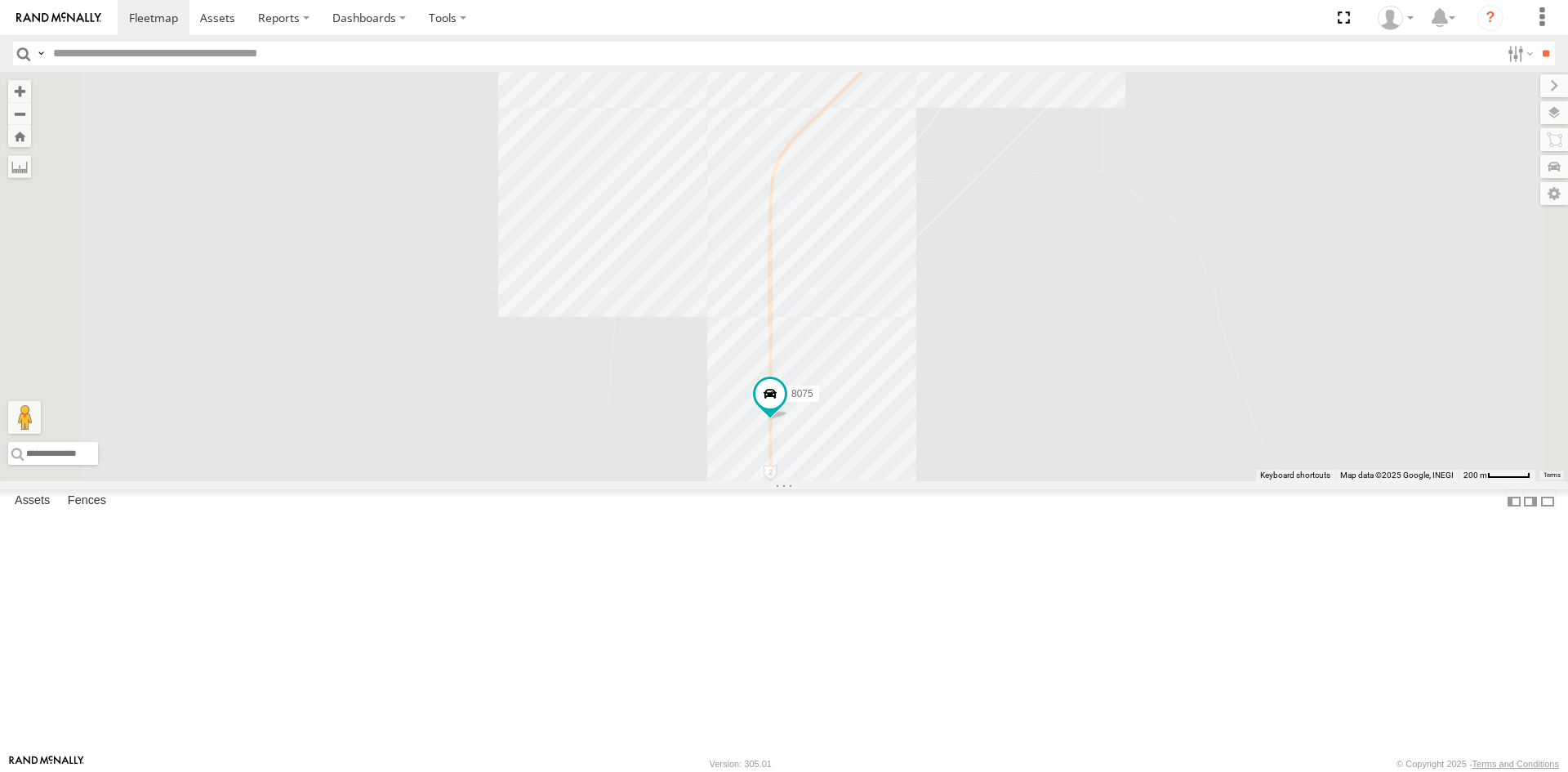
drag, startPoint x: 828, startPoint y: 377, endPoint x: 1004, endPoint y: 333, distance: 181.4
click at [1004, 333] on div "091 8075 5810 CAMARA 8 3" at bounding box center [784, 277] width 1568 height 409
